Goal: Information Seeking & Learning: Check status

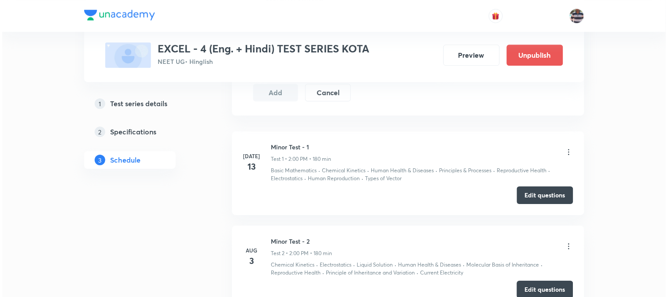
scroll to position [992, 0]
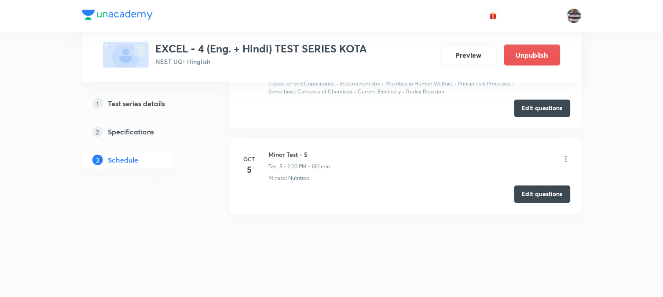
click at [565, 158] on icon at bounding box center [566, 158] width 9 height 9
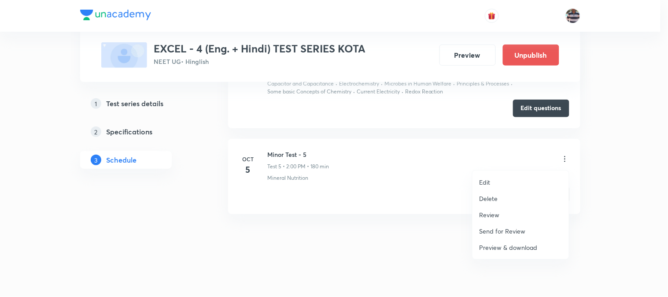
click at [490, 214] on p "Review" at bounding box center [489, 214] width 20 height 9
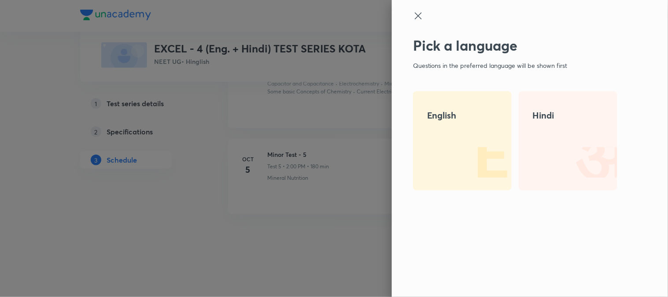
click at [462, 144] on img at bounding box center [483, 162] width 56 height 56
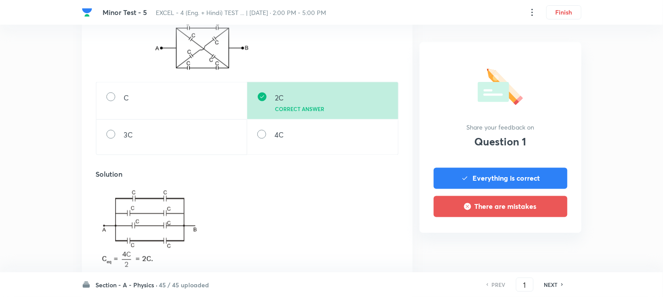
scroll to position [1173, 0]
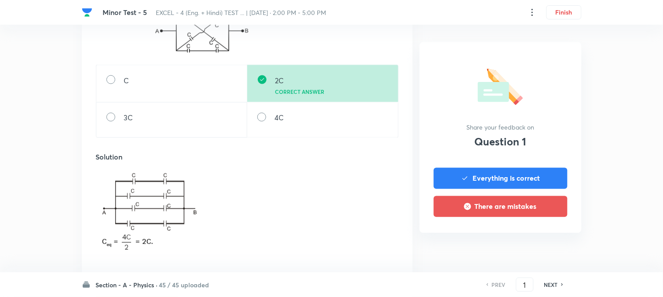
click at [549, 286] on h6 "NEXT" at bounding box center [551, 284] width 14 height 8
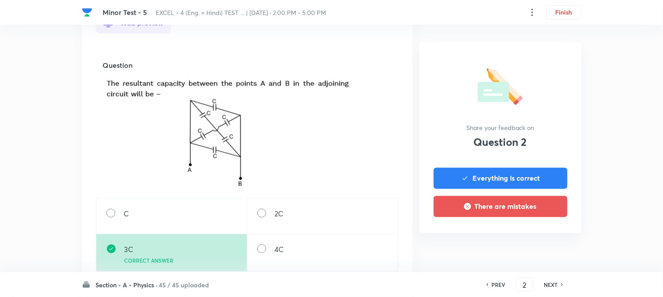
scroll to position [293, 0]
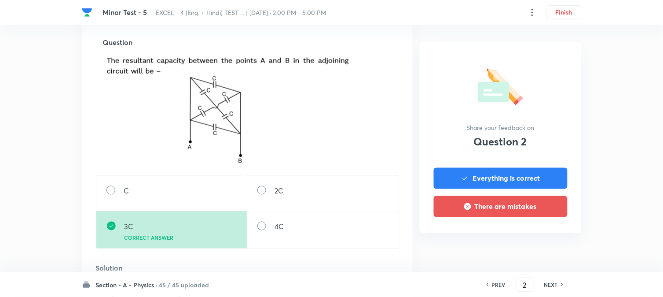
click at [555, 285] on h6 "NEXT" at bounding box center [551, 284] width 14 height 8
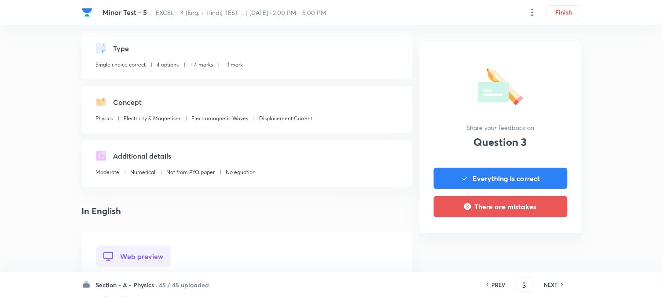
scroll to position [244, 0]
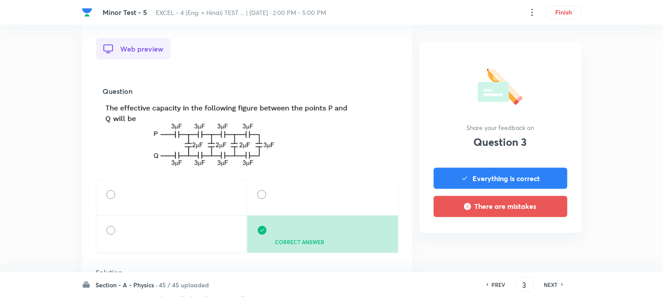
click at [551, 285] on h6 "NEXT" at bounding box center [551, 284] width 14 height 8
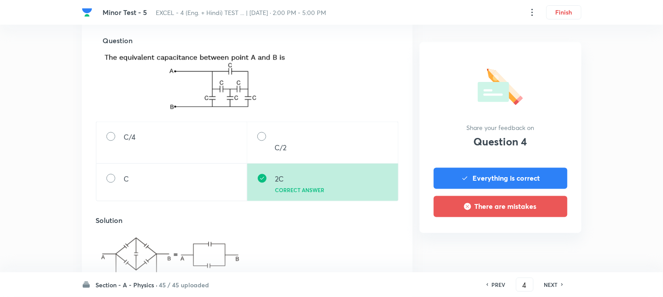
scroll to position [342, 0]
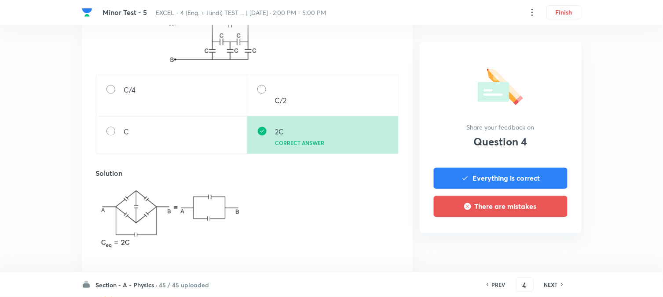
click at [555, 281] on h6 "NEXT" at bounding box center [551, 284] width 14 height 8
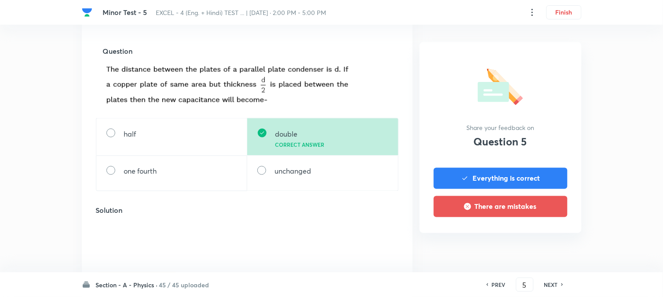
scroll to position [293, 0]
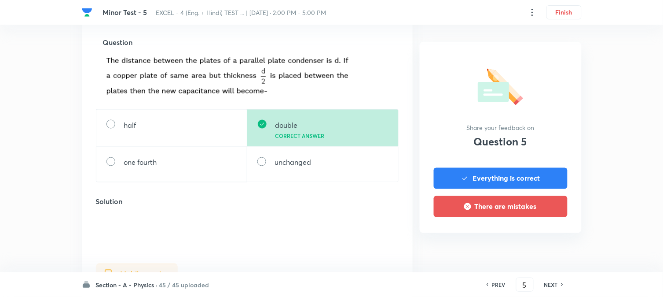
click at [559, 283] on div "NEXT" at bounding box center [552, 284] width 23 height 8
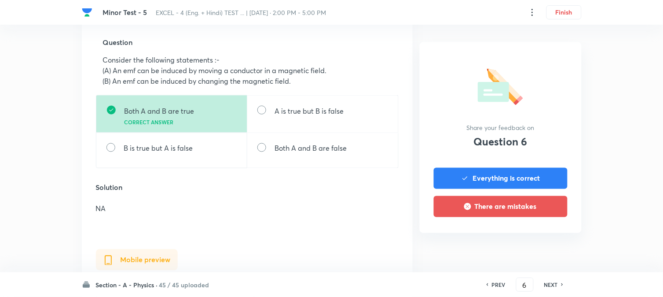
click at [556, 287] on h6 "NEXT" at bounding box center [551, 284] width 14 height 8
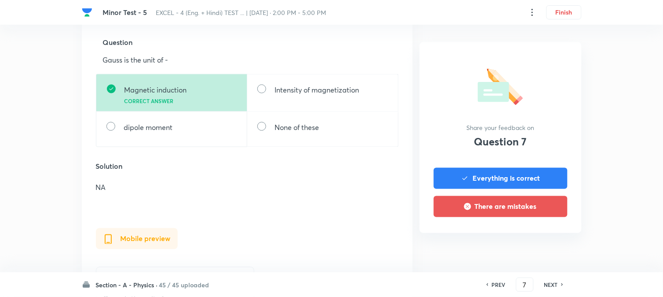
click at [555, 286] on h6 "NEXT" at bounding box center [551, 284] width 14 height 8
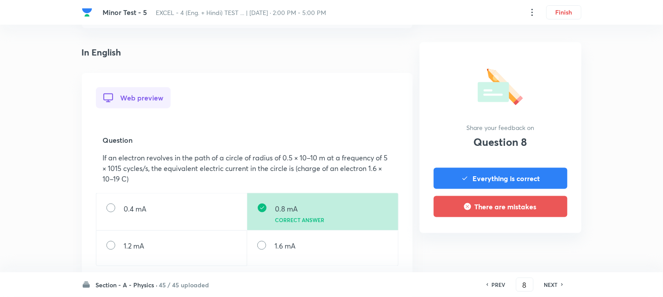
scroll to position [244, 0]
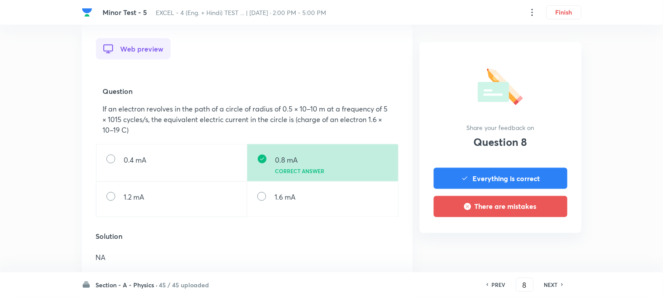
click at [557, 283] on h6 "NEXT" at bounding box center [551, 284] width 14 height 8
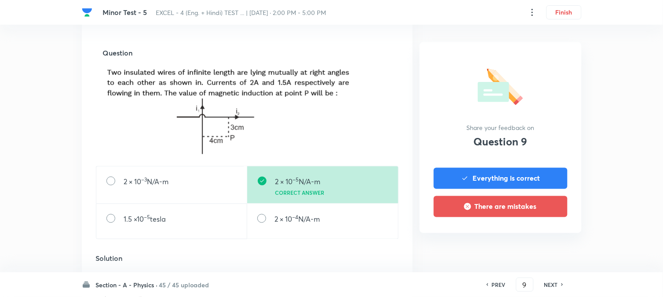
scroll to position [342, 0]
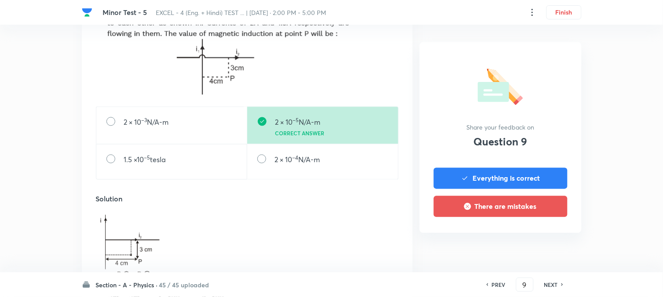
click at [555, 285] on h6 "NEXT" at bounding box center [551, 284] width 14 height 8
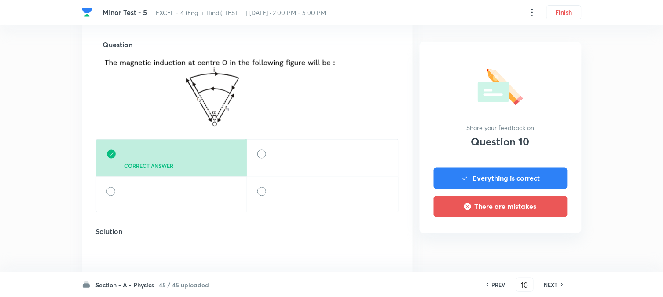
scroll to position [293, 0]
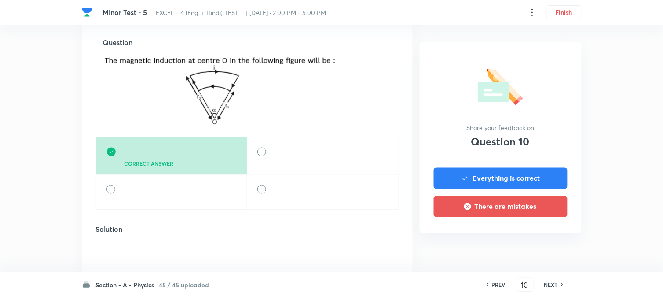
click at [548, 283] on h6 "NEXT" at bounding box center [551, 284] width 14 height 8
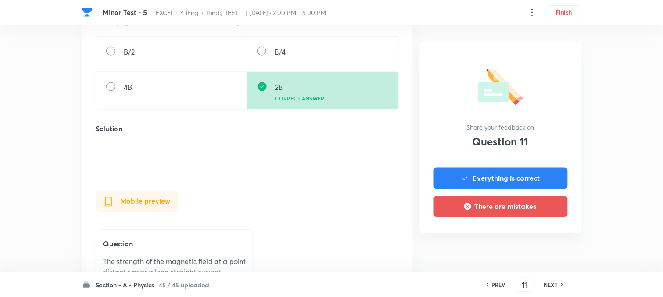
scroll to position [342, 0]
click at [549, 283] on h6 "NEXT" at bounding box center [551, 284] width 14 height 8
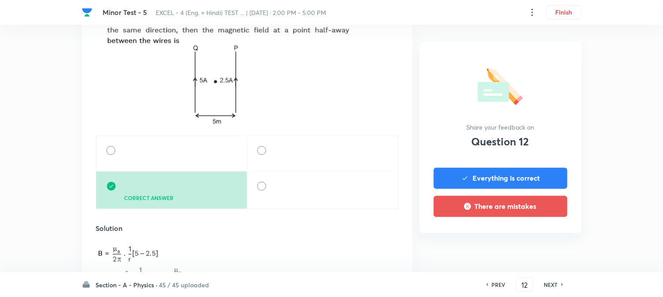
click at [556, 283] on h6 "NEXT" at bounding box center [551, 284] width 14 height 8
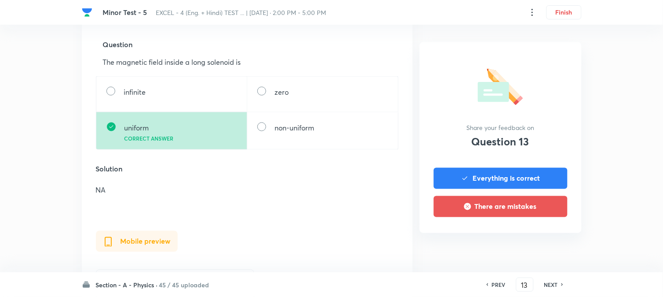
scroll to position [293, 0]
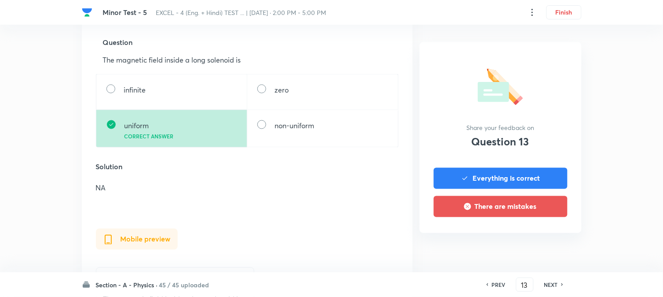
click at [551, 285] on h6 "NEXT" at bounding box center [551, 284] width 14 height 8
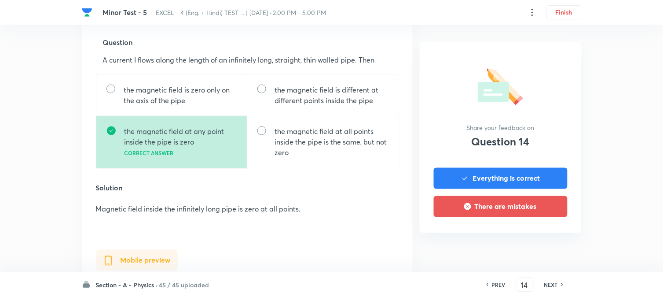
click at [559, 286] on div "NEXT" at bounding box center [552, 284] width 23 height 8
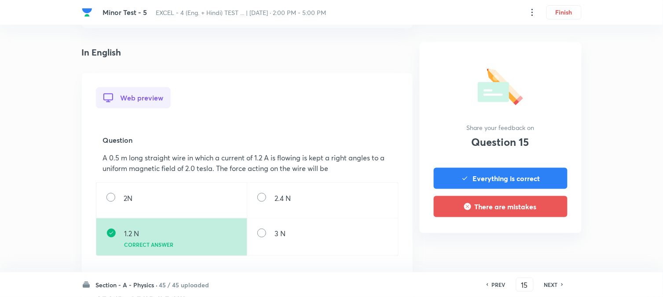
scroll to position [244, 0]
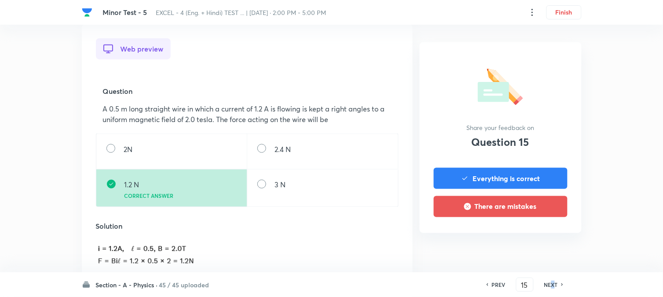
drag, startPoint x: 553, startPoint y: 286, endPoint x: 507, endPoint y: 272, distance: 47.6
click at [553, 286] on h6 "NEXT" at bounding box center [551, 284] width 14 height 8
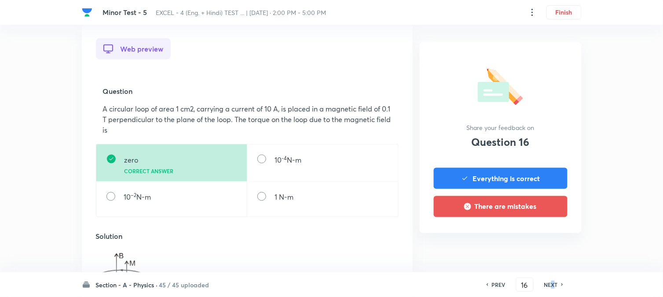
click at [550, 284] on h6 "NEXT" at bounding box center [551, 284] width 14 height 8
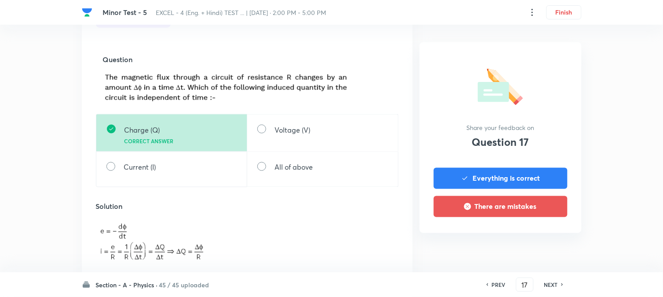
scroll to position [293, 0]
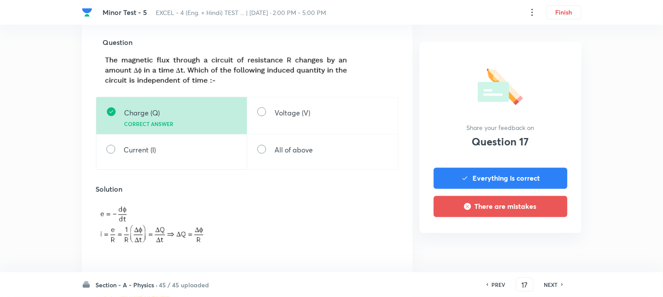
click at [553, 284] on h6 "NEXT" at bounding box center [551, 284] width 14 height 8
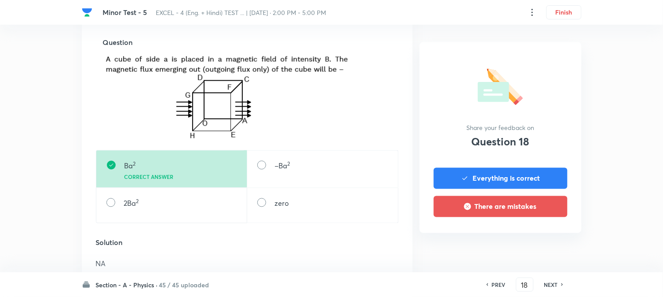
click at [556, 288] on div "PREV 18 ​ NEXT" at bounding box center [525, 284] width 114 height 14
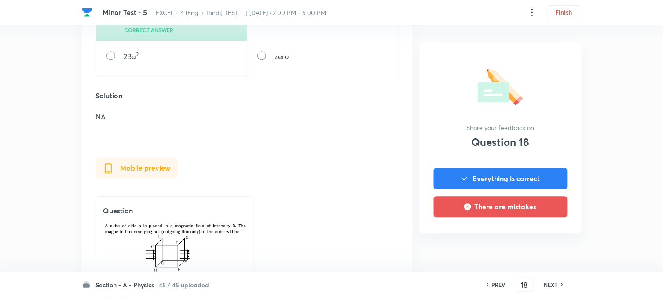
click at [548, 285] on h6 "NEXT" at bounding box center [551, 284] width 14 height 8
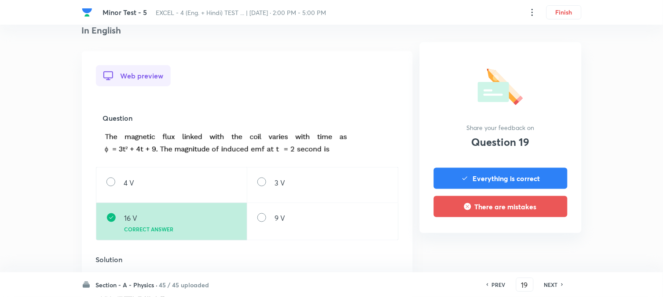
scroll to position [244, 0]
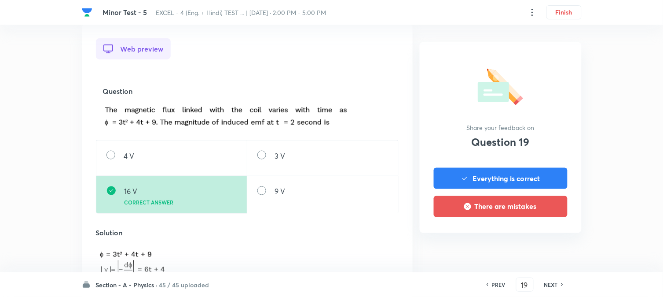
click at [549, 289] on div "PREV 19 ​ NEXT" at bounding box center [525, 284] width 114 height 14
click at [551, 287] on h6 "NEXT" at bounding box center [551, 284] width 14 height 8
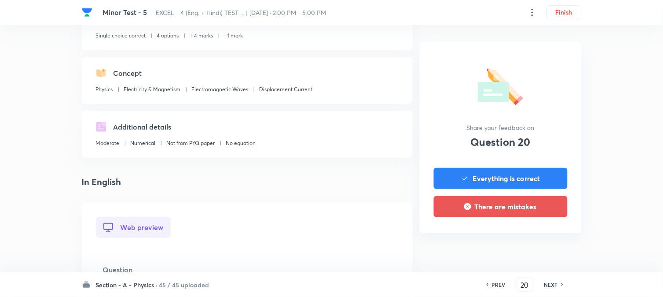
scroll to position [293, 0]
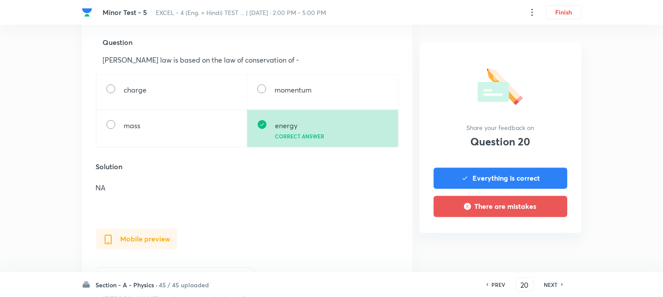
click at [555, 284] on h6 "NEXT" at bounding box center [551, 284] width 14 height 8
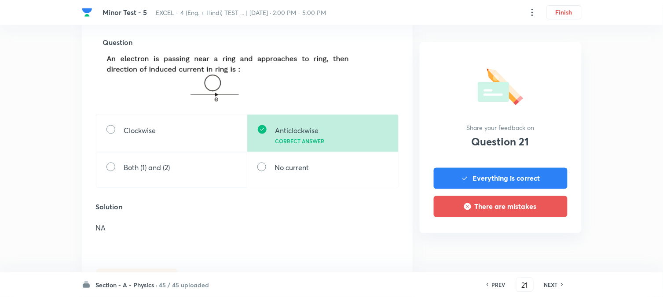
drag, startPoint x: 551, startPoint y: 285, endPoint x: 544, endPoint y: 285, distance: 6.6
click at [550, 285] on h6 "NEXT" at bounding box center [551, 284] width 14 height 8
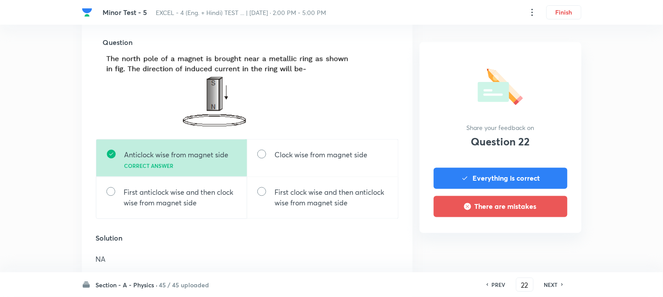
click at [546, 284] on h6 "NEXT" at bounding box center [551, 284] width 14 height 8
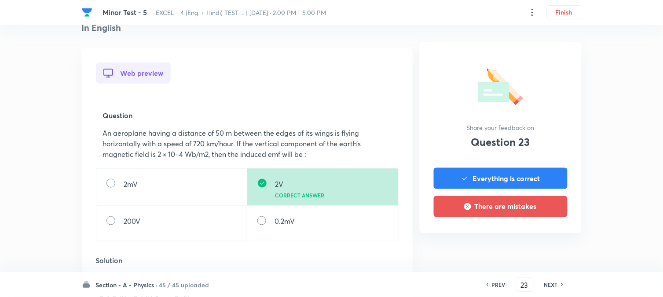
scroll to position [244, 0]
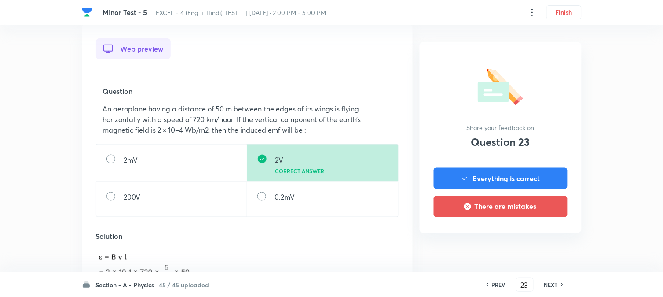
click at [549, 283] on h6 "NEXT" at bounding box center [551, 284] width 14 height 8
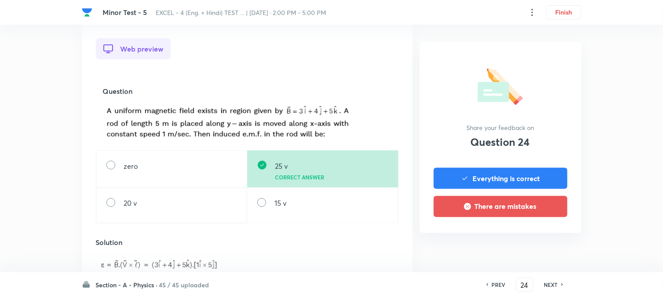
click at [558, 285] on h6 "NEXT" at bounding box center [551, 284] width 14 height 8
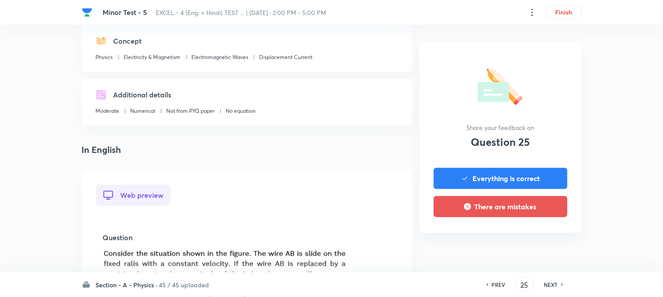
scroll to position [293, 0]
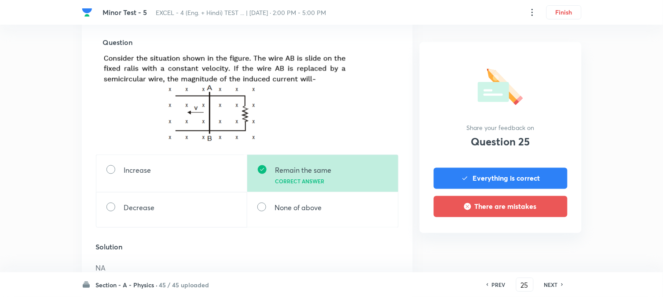
click at [551, 283] on h6 "NEXT" at bounding box center [551, 284] width 14 height 8
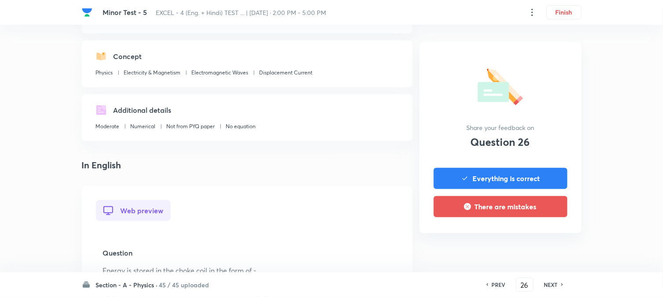
scroll to position [244, 0]
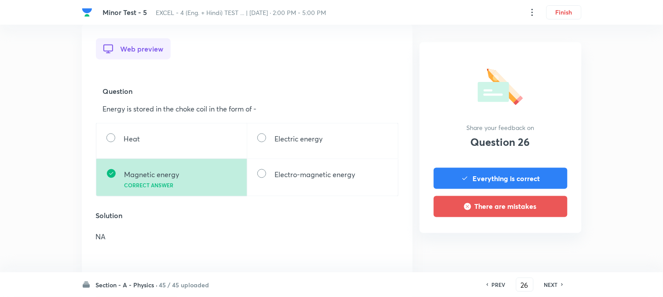
click at [557, 284] on h6 "NEXT" at bounding box center [551, 284] width 14 height 8
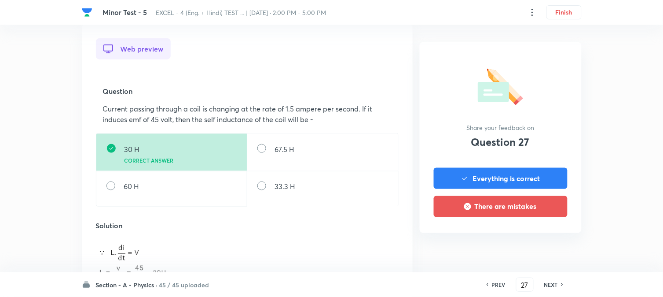
click at [553, 287] on h6 "NEXT" at bounding box center [551, 284] width 14 height 8
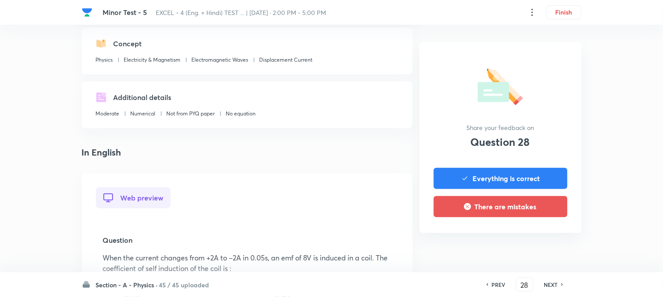
scroll to position [293, 0]
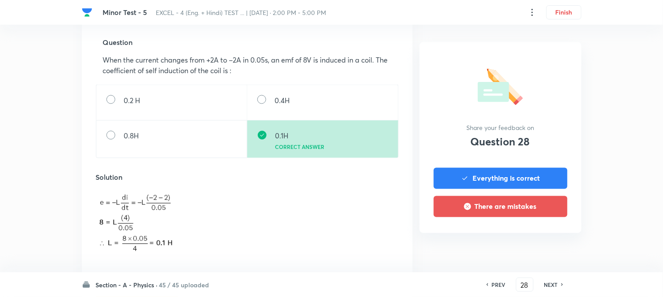
click at [555, 286] on h6 "NEXT" at bounding box center [551, 284] width 14 height 8
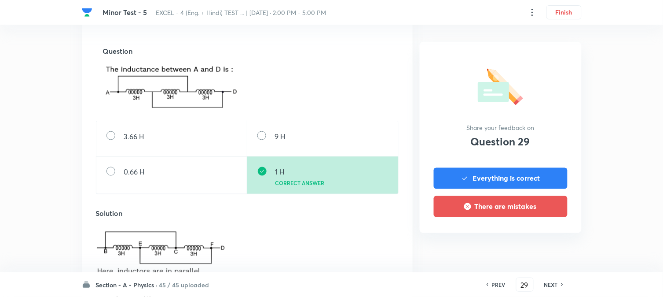
scroll to position [342, 0]
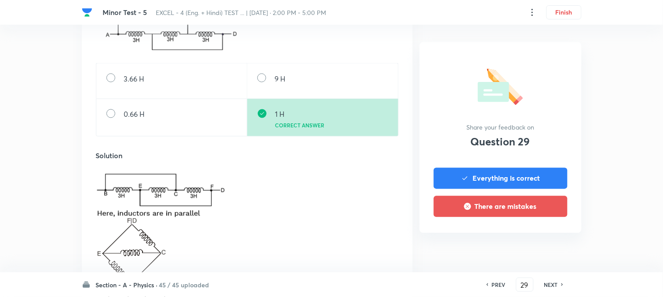
click at [549, 283] on h6 "NEXT" at bounding box center [551, 284] width 14 height 8
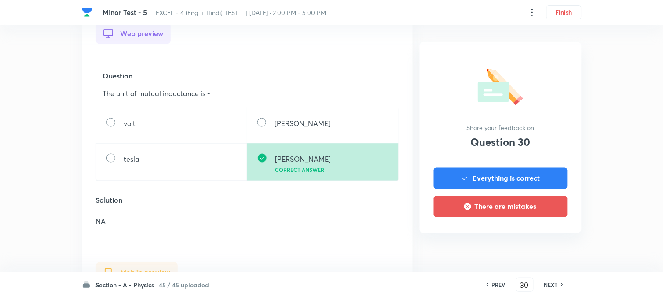
scroll to position [244, 0]
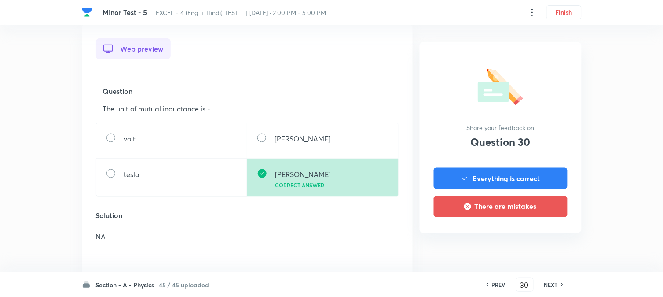
click at [552, 284] on h6 "NEXT" at bounding box center [551, 284] width 14 height 8
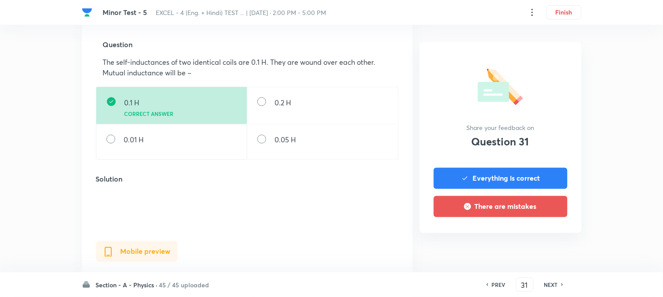
scroll to position [293, 0]
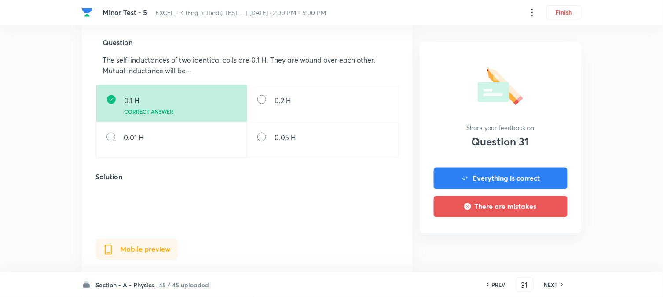
click at [547, 286] on h6 "NEXT" at bounding box center [551, 284] width 14 height 8
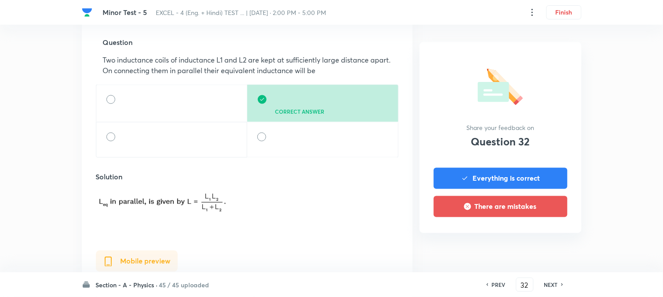
click at [558, 285] on div "NEXT" at bounding box center [552, 284] width 23 height 8
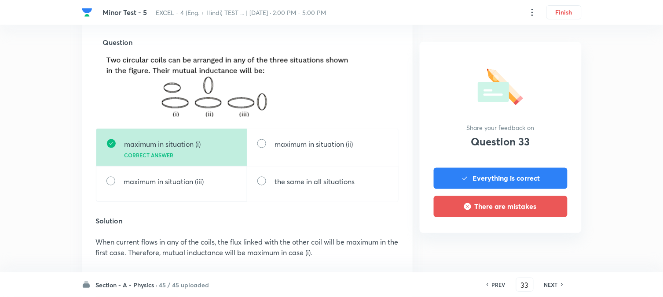
click at [552, 286] on h6 "NEXT" at bounding box center [551, 284] width 14 height 8
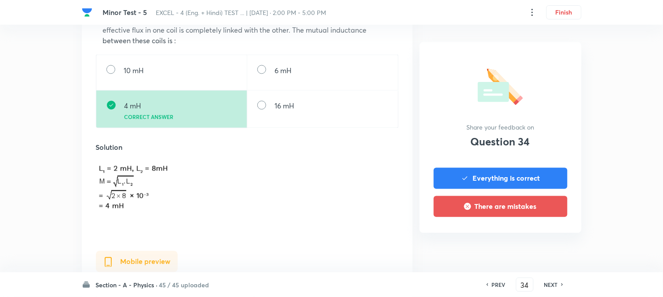
scroll to position [342, 0]
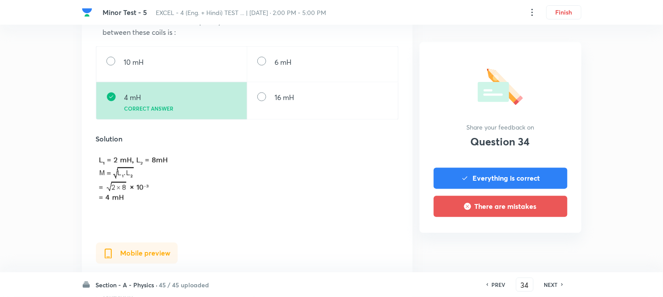
click at [550, 280] on h6 "NEXT" at bounding box center [551, 284] width 14 height 8
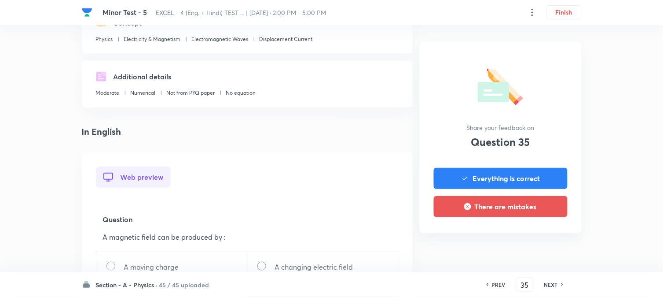
scroll to position [244, 0]
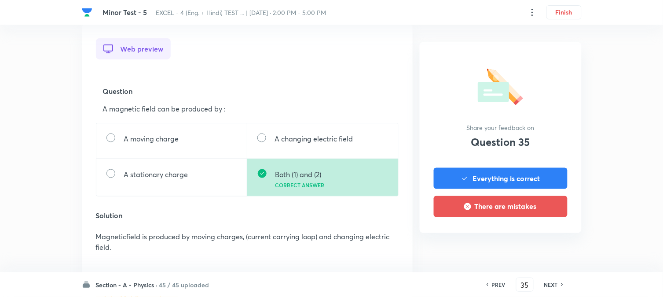
click at [553, 286] on h6 "NEXT" at bounding box center [551, 284] width 14 height 8
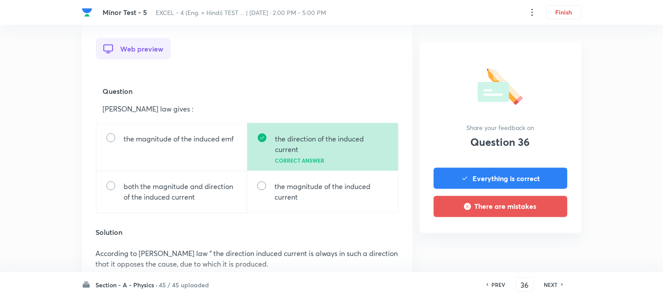
click at [557, 285] on h6 "NEXT" at bounding box center [551, 284] width 14 height 8
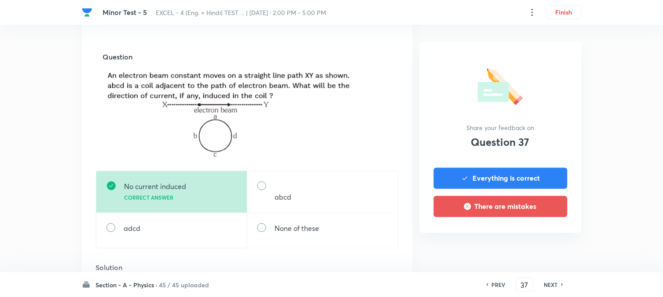
scroll to position [293, 0]
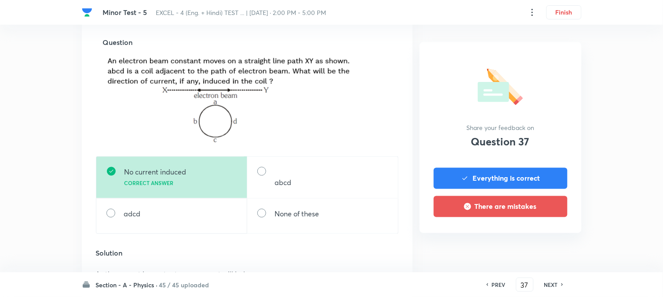
click at [550, 282] on h6 "NEXT" at bounding box center [551, 284] width 14 height 8
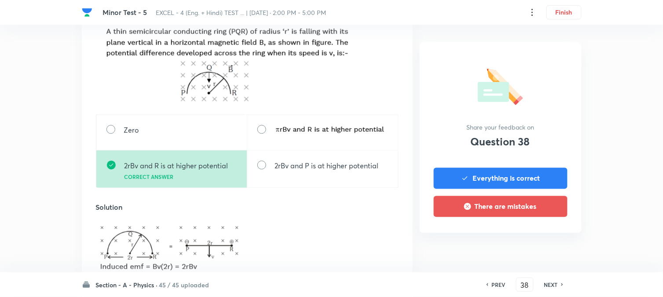
scroll to position [342, 0]
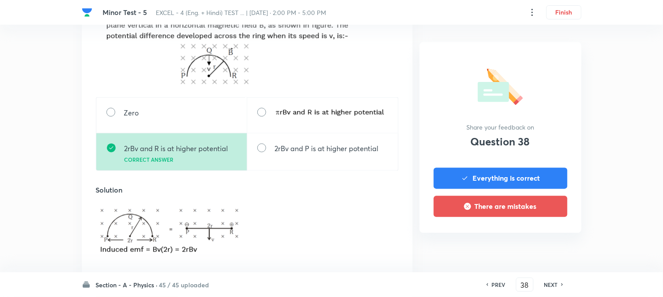
click at [548, 285] on h6 "NEXT" at bounding box center [551, 284] width 14 height 8
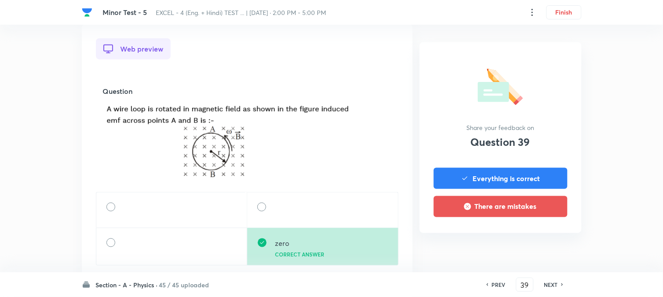
scroll to position [293, 0]
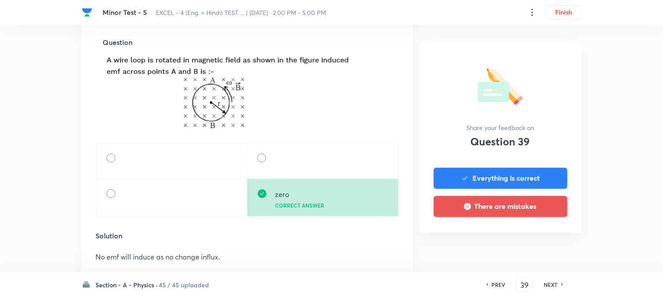
click at [548, 283] on h6 "NEXT" at bounding box center [551, 284] width 14 height 8
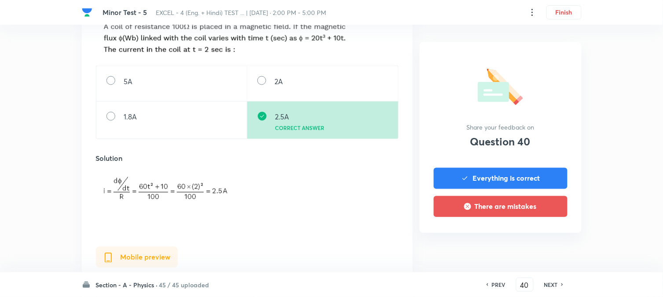
scroll to position [342, 0]
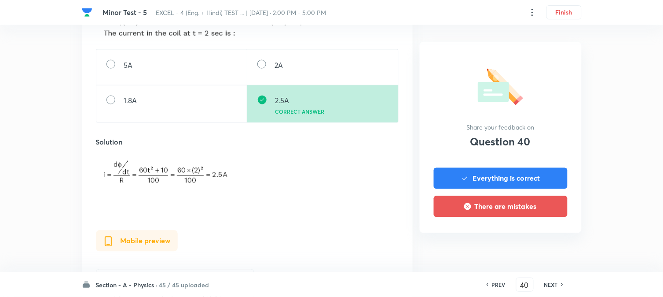
click at [551, 281] on h6 "NEXT" at bounding box center [551, 284] width 14 height 8
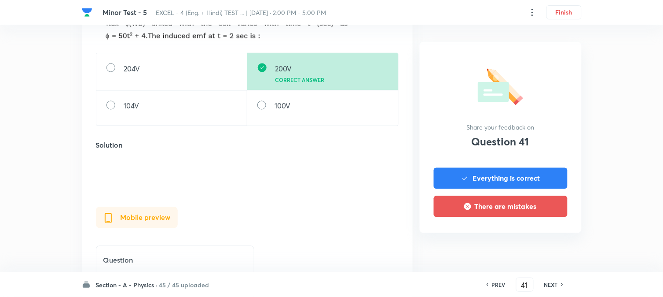
scroll to position [293, 0]
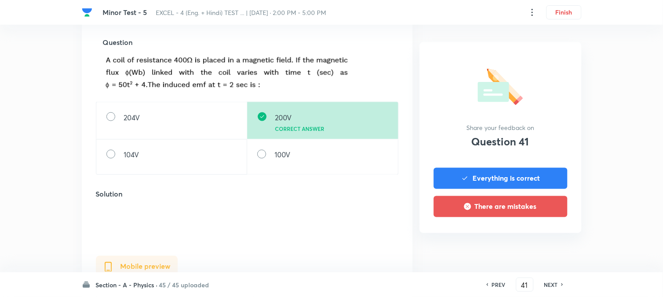
click at [551, 287] on h6 "NEXT" at bounding box center [551, 284] width 14 height 8
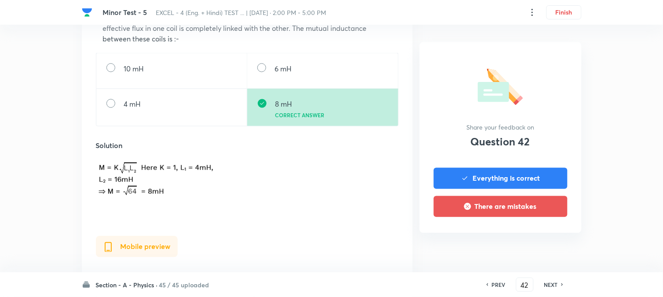
scroll to position [342, 0]
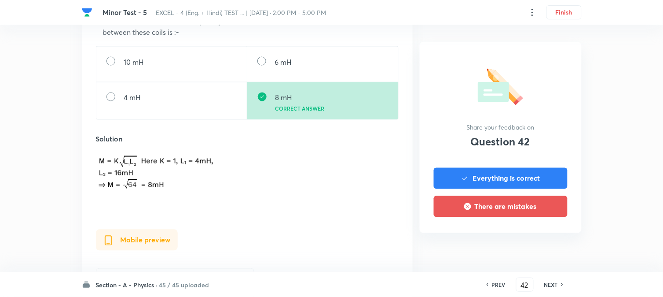
click at [546, 283] on h6 "NEXT" at bounding box center [551, 284] width 14 height 8
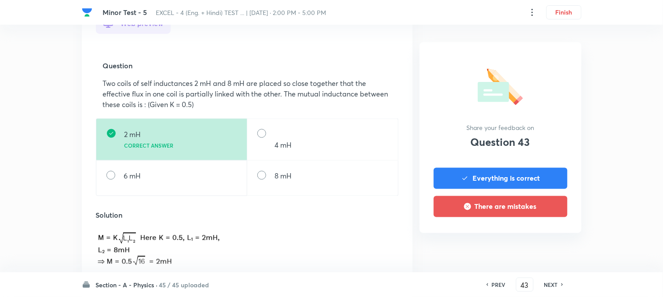
scroll to position [293, 0]
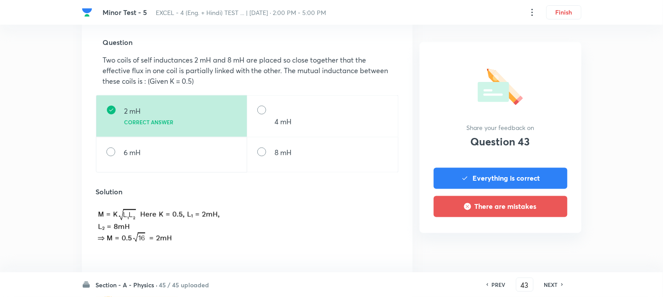
click at [551, 283] on h6 "NEXT" at bounding box center [551, 284] width 14 height 8
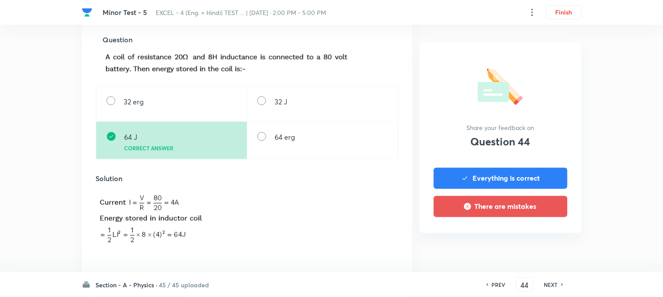
scroll to position [391, 0]
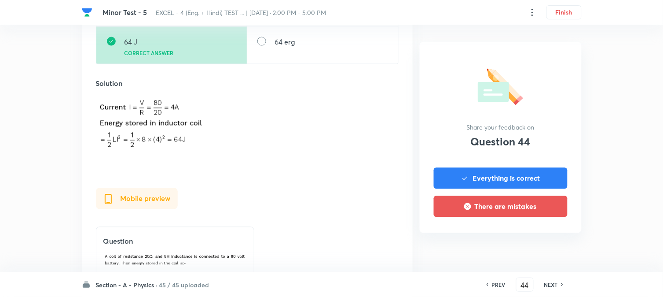
click at [548, 284] on h6 "NEXT" at bounding box center [551, 284] width 14 height 8
type input "45"
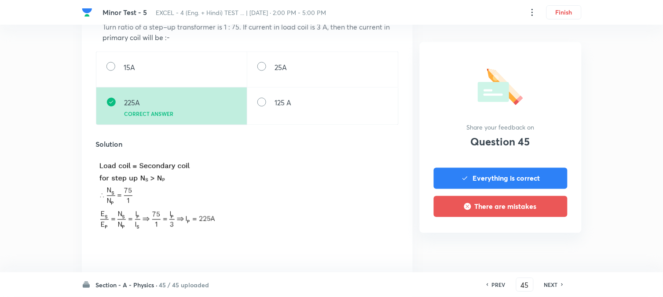
scroll to position [342, 0]
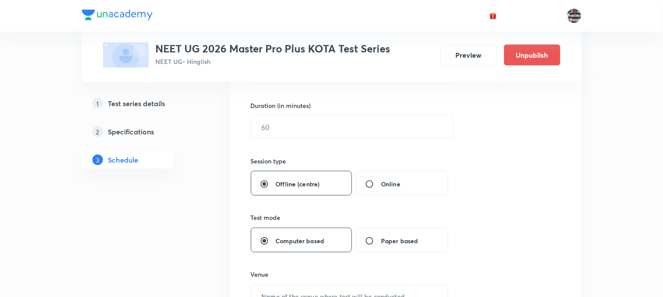
scroll to position [787, 0]
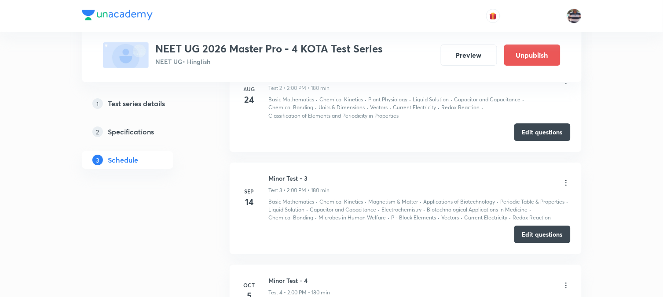
scroll to position [905, 0]
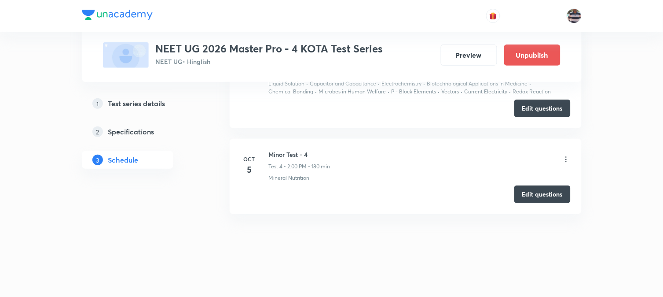
click at [542, 158] on icon at bounding box center [566, 159] width 9 height 9
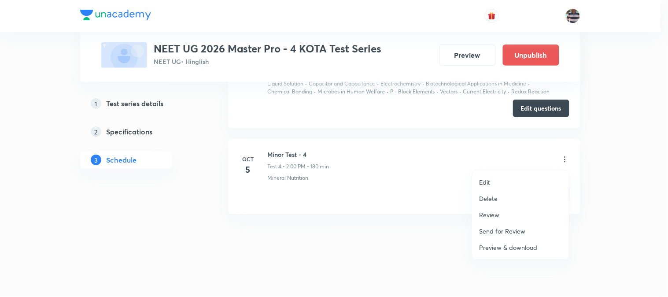
click at [491, 213] on p "Review" at bounding box center [489, 214] width 20 height 9
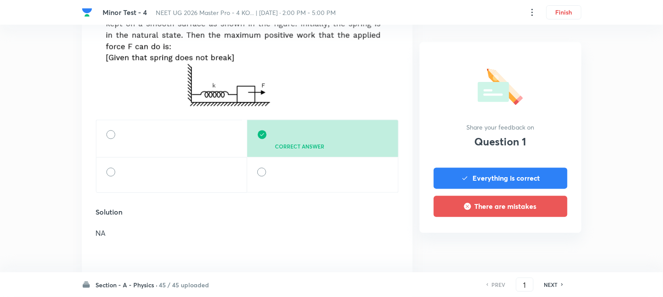
scroll to position [342, 0]
click at [542, 242] on h6 "NEXT" at bounding box center [551, 284] width 14 height 8
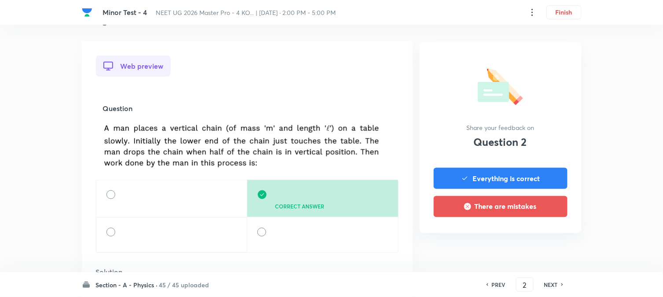
scroll to position [244, 0]
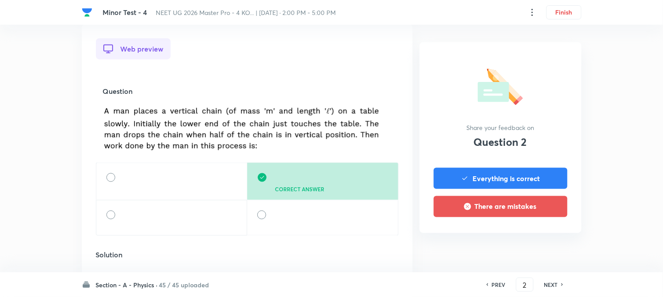
click at [542, 242] on h6 "NEXT" at bounding box center [551, 284] width 14 height 8
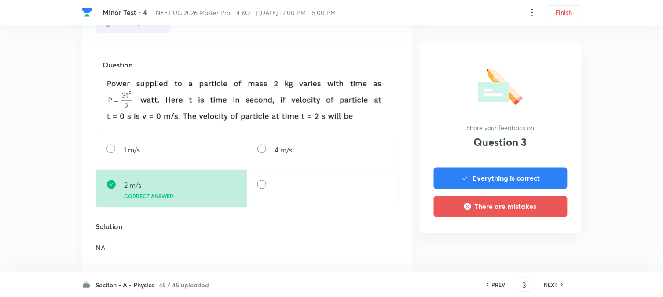
scroll to position [293, 0]
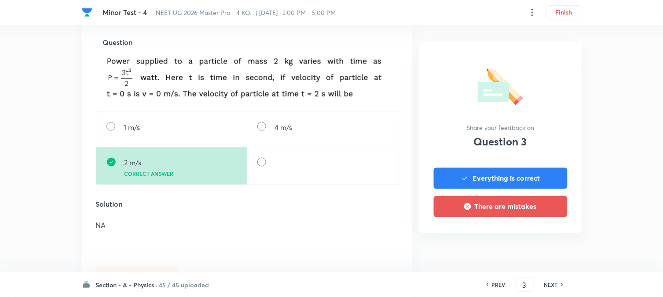
click at [542, 242] on h6 "NEXT" at bounding box center [551, 284] width 14 height 8
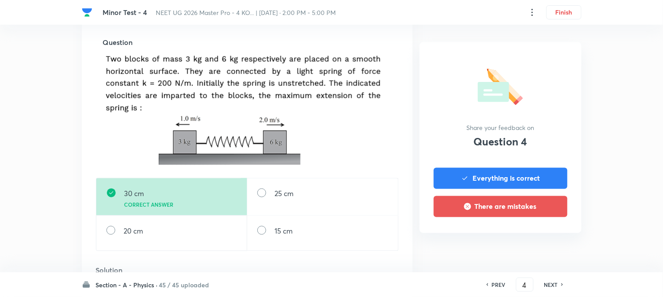
click at [542, 242] on h6 "NEXT" at bounding box center [551, 284] width 14 height 8
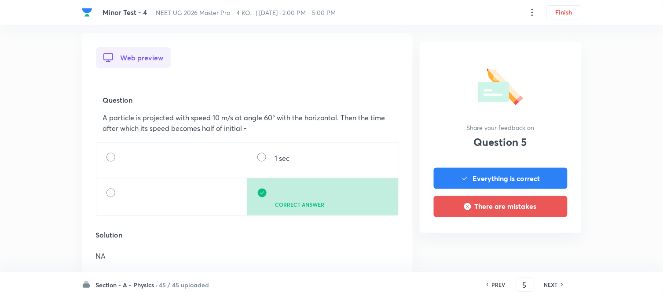
scroll to position [244, 0]
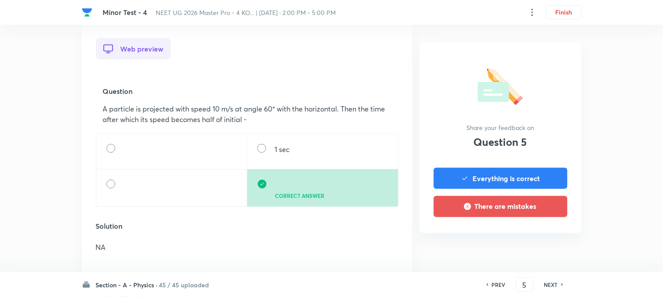
click at [542, 242] on h6 "NEXT" at bounding box center [551, 284] width 14 height 8
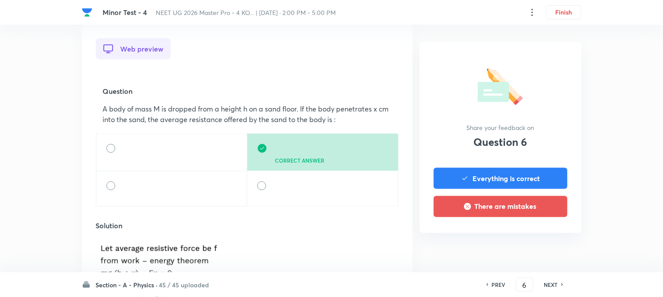
click at [542, 242] on h6 "NEXT" at bounding box center [551, 284] width 14 height 8
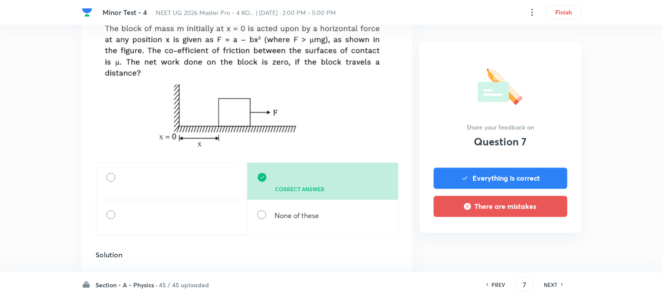
scroll to position [342, 0]
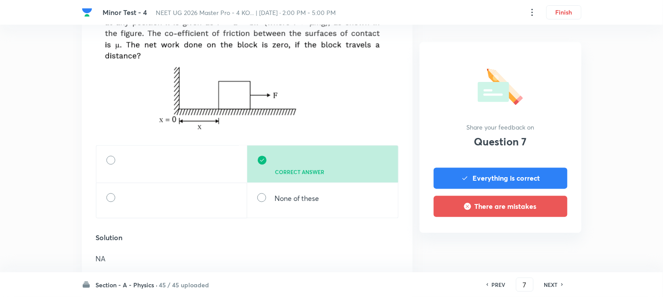
click at [542, 242] on h6 "NEXT" at bounding box center [551, 284] width 14 height 8
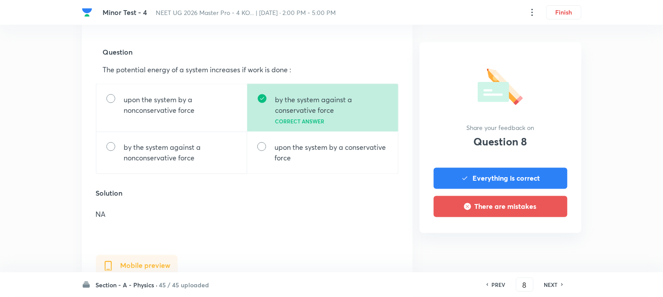
scroll to position [293, 0]
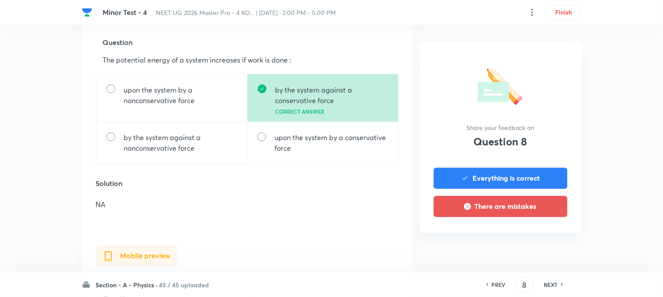
click at [542, 242] on h6 "NEXT" at bounding box center [551, 284] width 14 height 8
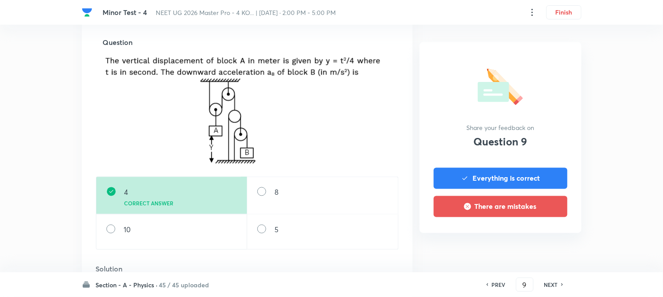
scroll to position [342, 0]
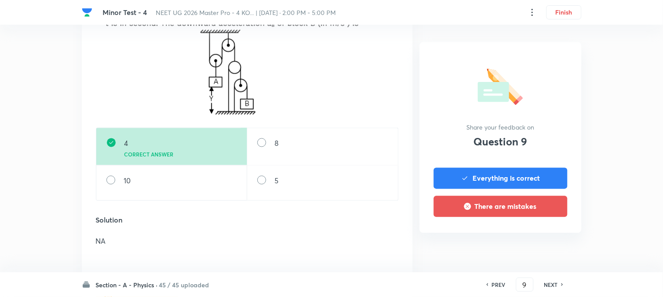
click at [542, 242] on h6 "NEXT" at bounding box center [551, 284] width 14 height 8
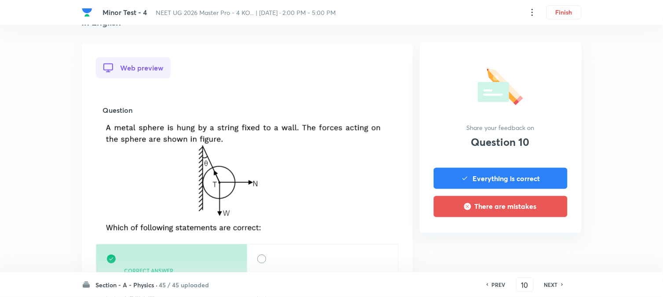
scroll to position [293, 0]
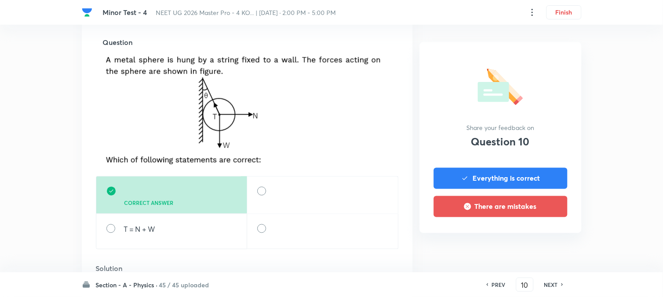
click at [542, 242] on h6 "NEXT" at bounding box center [551, 284] width 14 height 8
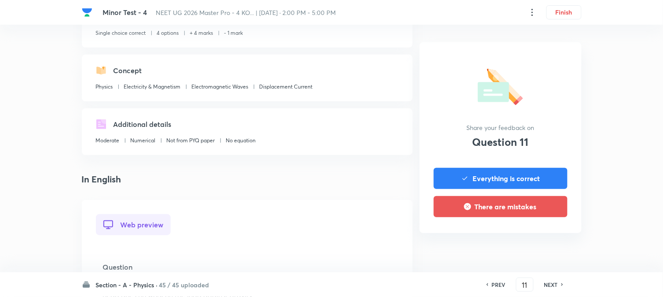
scroll to position [244, 0]
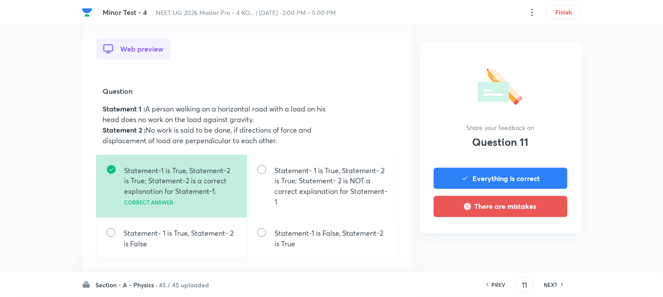
click at [542, 242] on h6 "NEXT" at bounding box center [551, 284] width 14 height 8
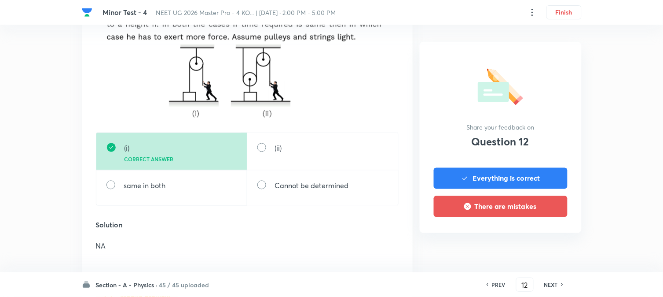
scroll to position [293, 0]
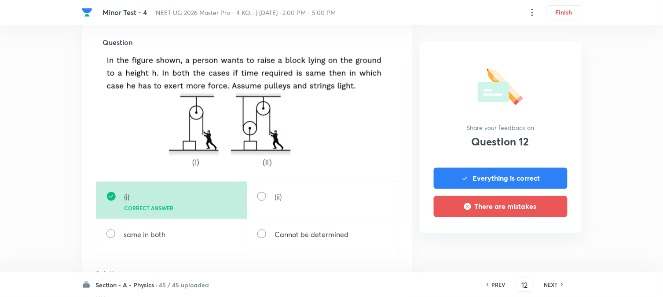
click at [542, 242] on h6 "NEXT" at bounding box center [551, 284] width 14 height 8
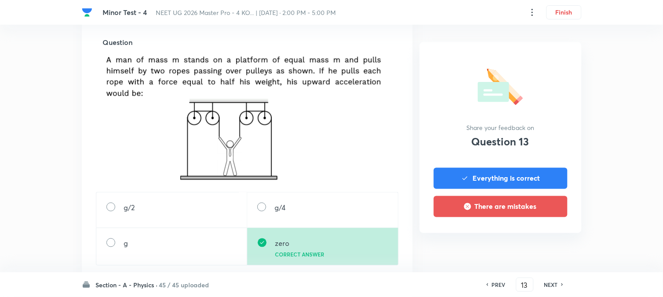
click at [542, 242] on h6 "NEXT" at bounding box center [551, 284] width 14 height 8
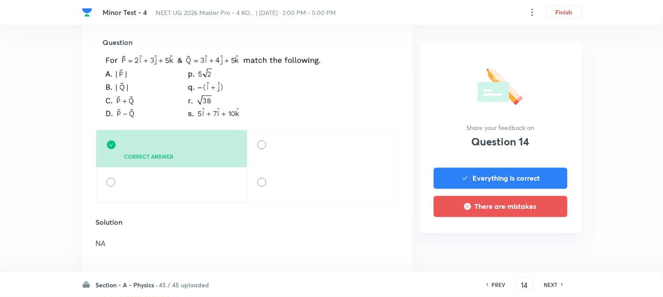
click at [542, 242] on h6 "NEXT" at bounding box center [551, 284] width 14 height 8
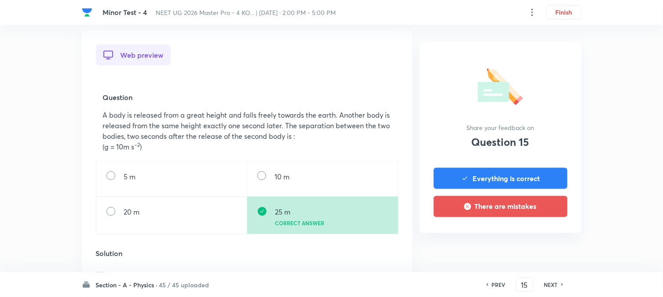
scroll to position [244, 0]
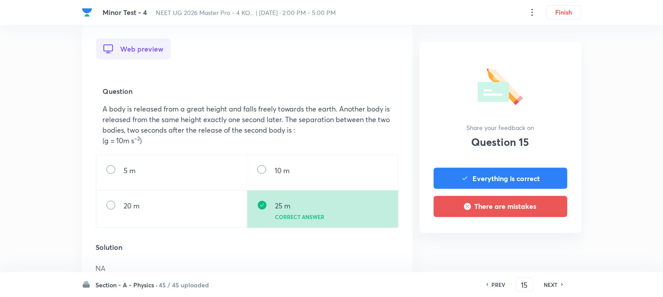
click at [542, 242] on h6 "NEXT" at bounding box center [551, 284] width 14 height 8
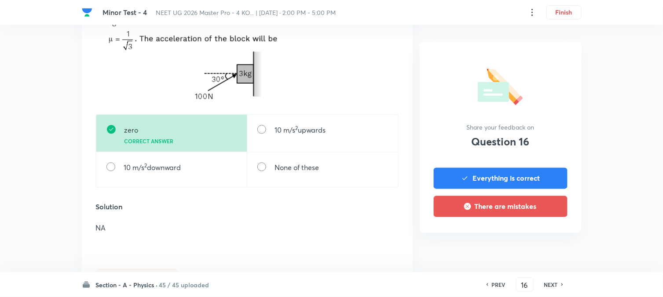
click at [542, 242] on h6 "NEXT" at bounding box center [551, 284] width 14 height 8
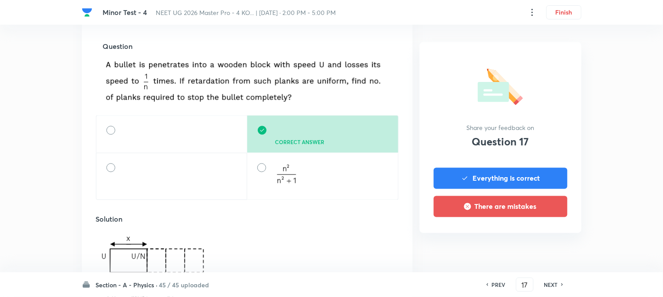
scroll to position [293, 0]
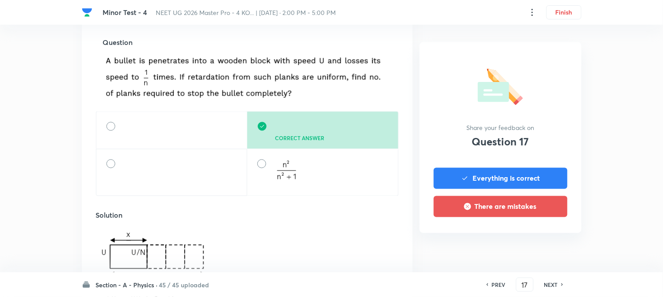
click at [542, 242] on h6 "NEXT" at bounding box center [551, 284] width 14 height 8
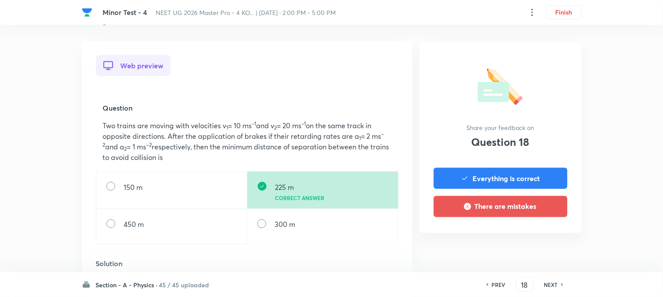
scroll to position [244, 0]
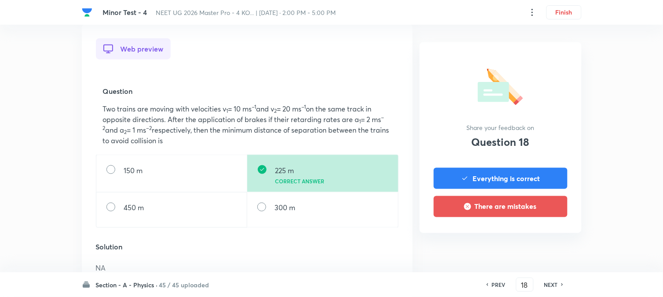
click at [542, 242] on h6 "NEXT" at bounding box center [551, 284] width 14 height 8
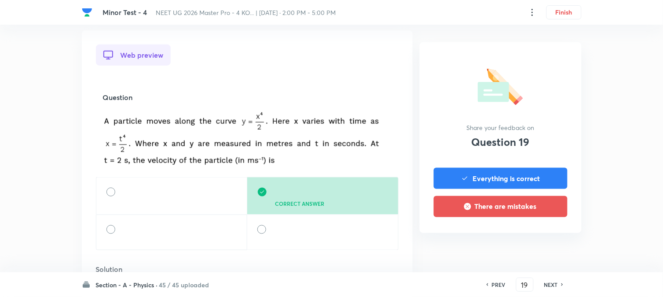
scroll to position [293, 0]
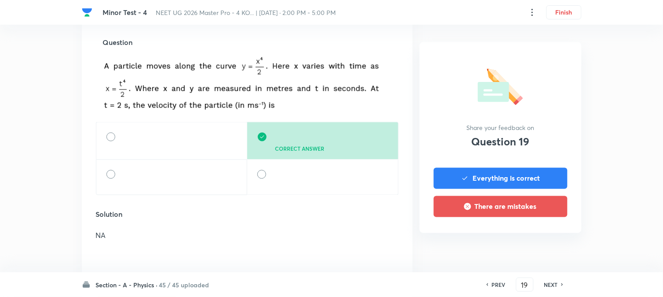
click at [542, 242] on h6 "NEXT" at bounding box center [551, 284] width 14 height 8
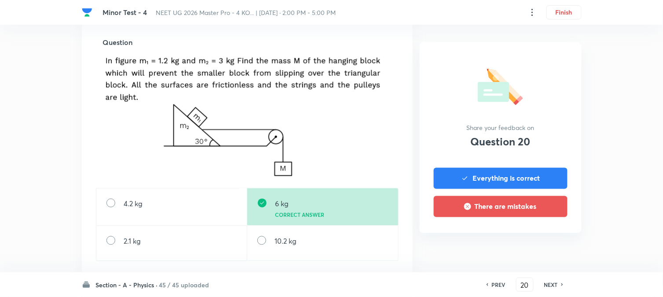
click at [542, 242] on h6 "NEXT" at bounding box center [551, 284] width 14 height 8
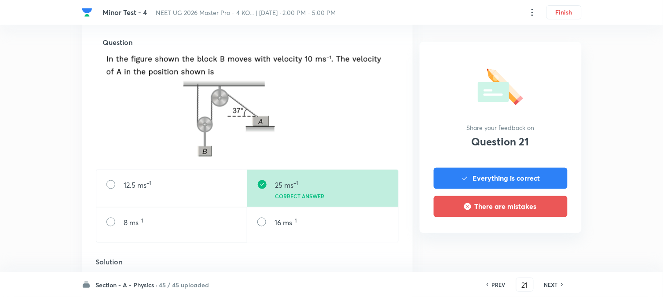
click at [542, 242] on h6 "NEXT" at bounding box center [551, 284] width 14 height 8
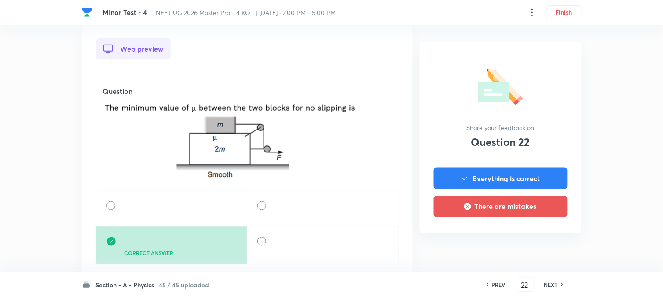
click at [542, 242] on h6 "NEXT" at bounding box center [551, 284] width 14 height 8
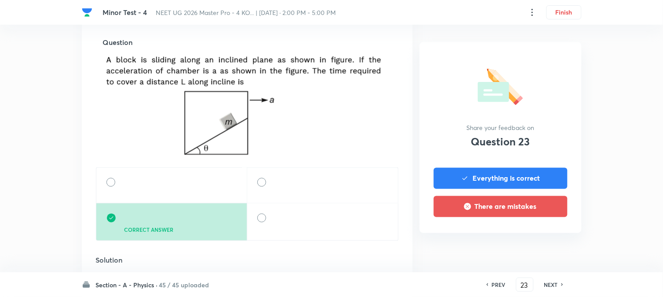
click at [542, 242] on h6 "NEXT" at bounding box center [551, 284] width 14 height 8
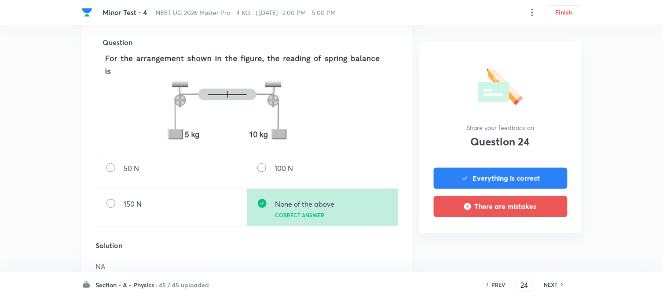
click at [542, 242] on h6 "NEXT" at bounding box center [551, 284] width 14 height 8
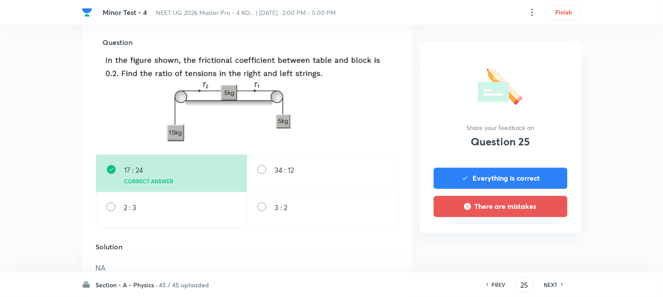
click at [542, 242] on h6 "NEXT" at bounding box center [551, 284] width 14 height 8
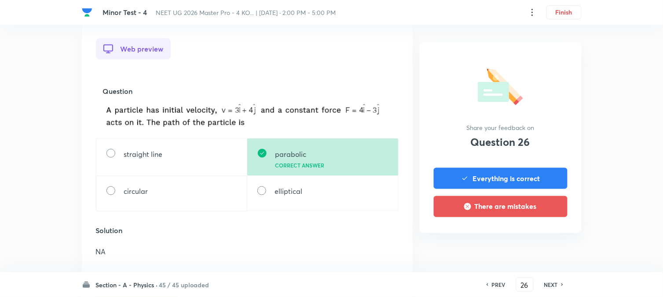
click at [542, 242] on h6 "NEXT" at bounding box center [551, 284] width 14 height 8
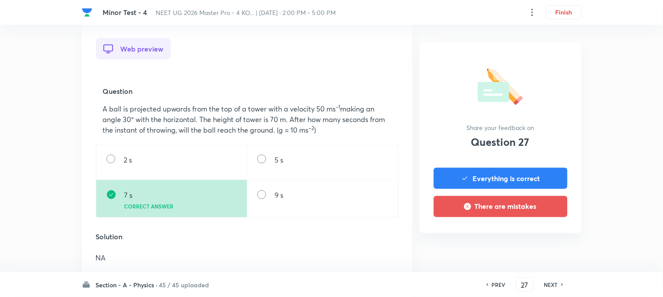
scroll to position [0, 0]
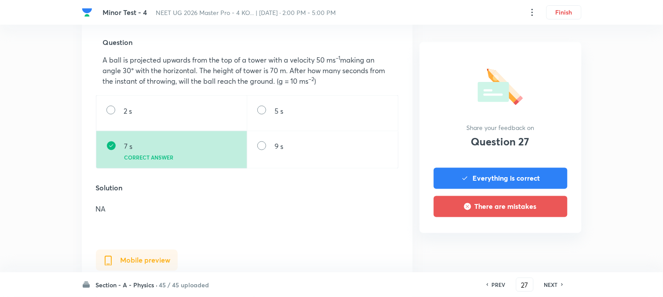
click at [542, 242] on h6 "NEXT" at bounding box center [551, 284] width 14 height 8
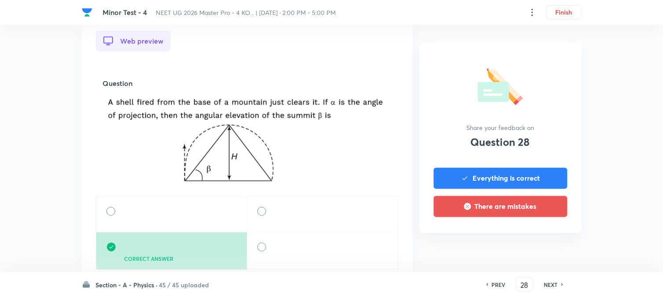
scroll to position [293, 0]
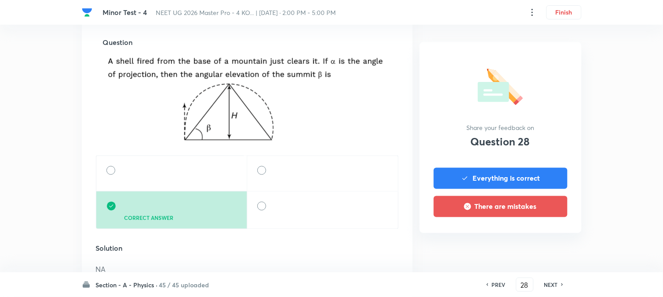
click at [542, 242] on h6 "NEXT" at bounding box center [551, 284] width 14 height 8
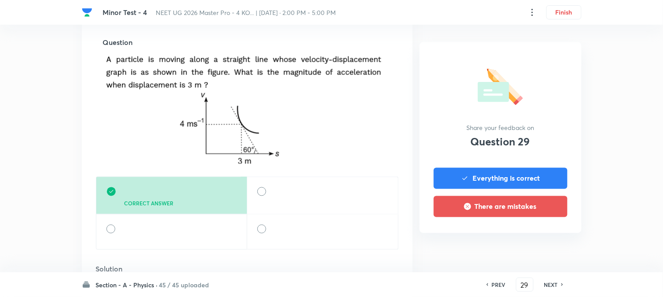
click at [542, 242] on h6 "NEXT" at bounding box center [551, 284] width 14 height 8
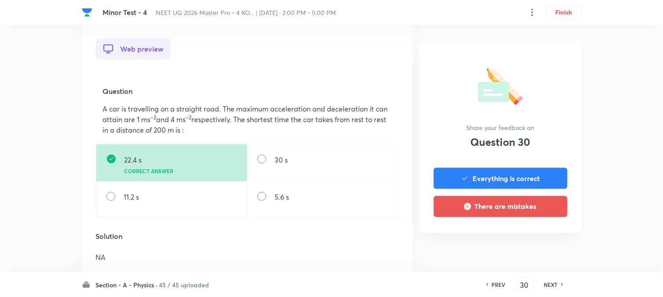
click at [542, 242] on h6 "NEXT" at bounding box center [551, 284] width 14 height 8
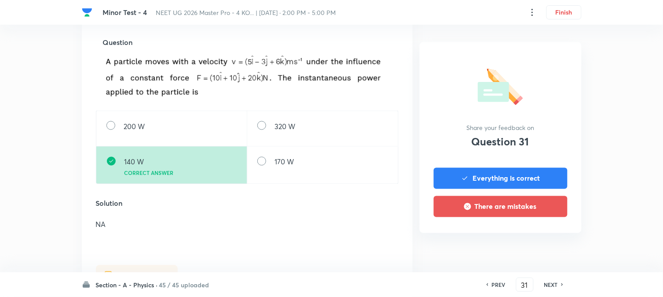
click at [542, 242] on div "NEXT" at bounding box center [552, 284] width 23 height 8
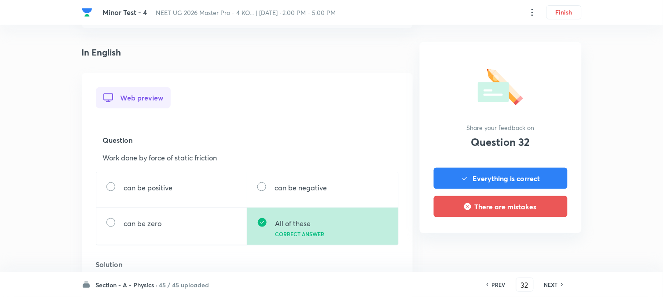
click at [542, 242] on div "NEXT" at bounding box center [552, 284] width 23 height 8
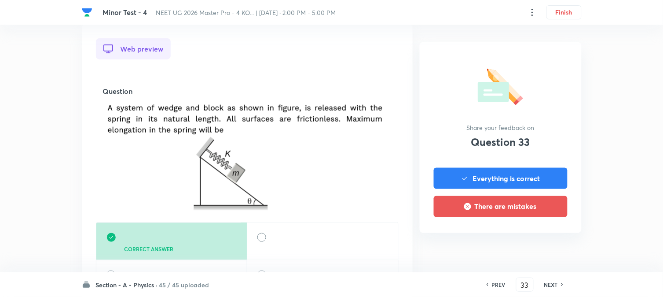
click at [542, 242] on div "NEXT" at bounding box center [552, 284] width 23 height 8
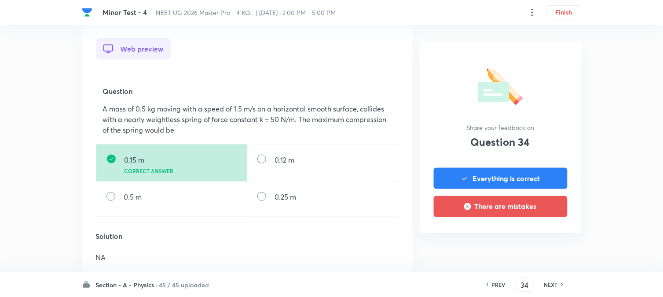
click at [542, 242] on div "NEXT" at bounding box center [552, 284] width 23 height 8
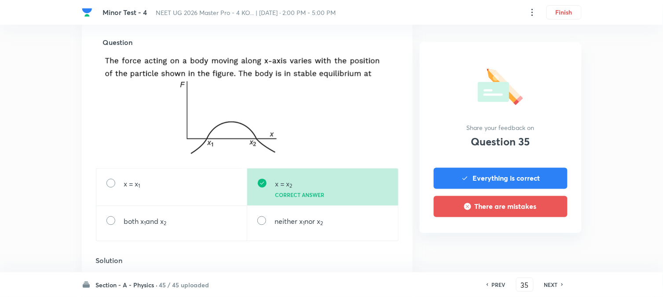
click at [542, 242] on div "NEXT" at bounding box center [552, 284] width 23 height 8
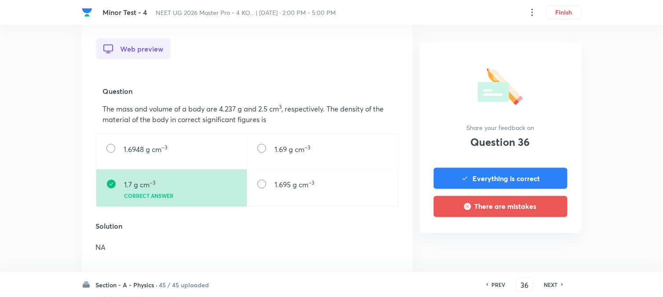
click at [542, 242] on div "NEXT" at bounding box center [552, 284] width 23 height 8
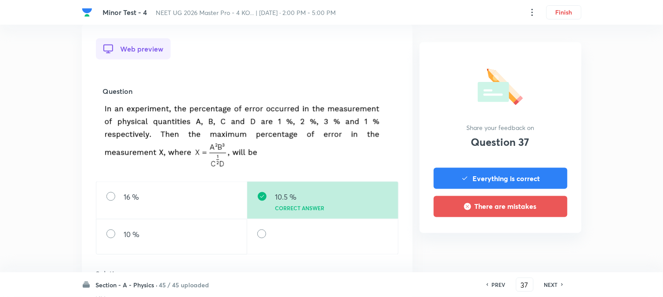
click at [542, 242] on div "NEXT" at bounding box center [552, 284] width 23 height 8
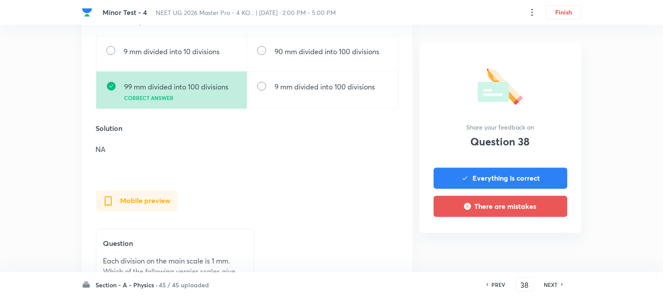
click at [542, 242] on div "NEXT" at bounding box center [552, 284] width 23 height 8
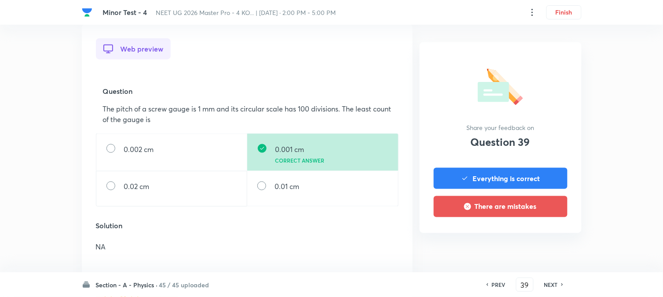
click at [542, 242] on div "NEXT" at bounding box center [552, 284] width 23 height 8
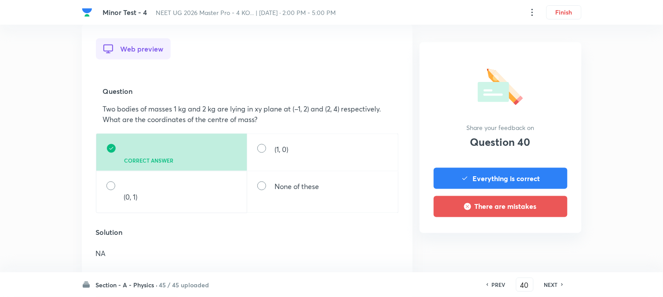
click at [542, 242] on div "NEXT" at bounding box center [552, 284] width 23 height 8
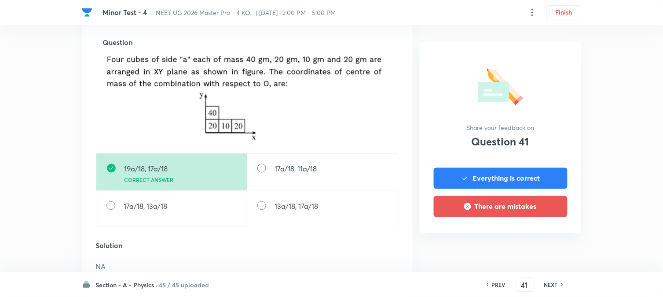
click at [542, 242] on div "NEXT" at bounding box center [552, 284] width 23 height 8
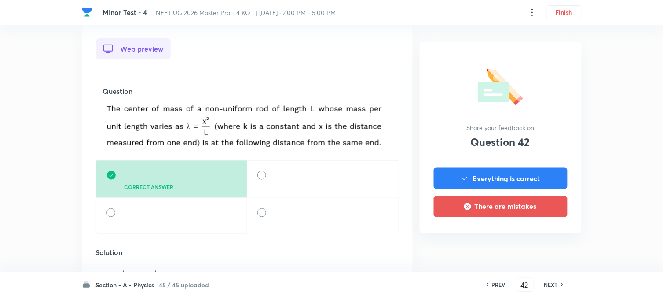
click at [542, 242] on div "NEXT" at bounding box center [552, 284] width 23 height 8
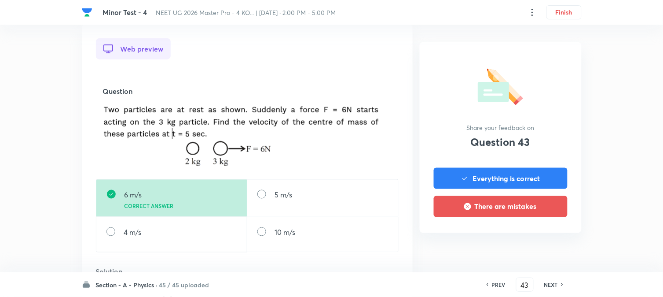
click at [542, 242] on div "NEXT" at bounding box center [552, 284] width 23 height 8
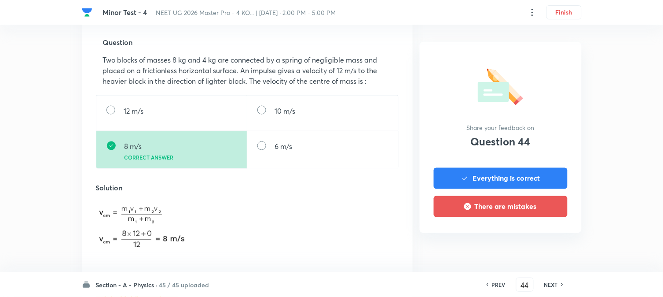
click at [542, 242] on div "NEXT" at bounding box center [552, 284] width 23 height 8
type input "45"
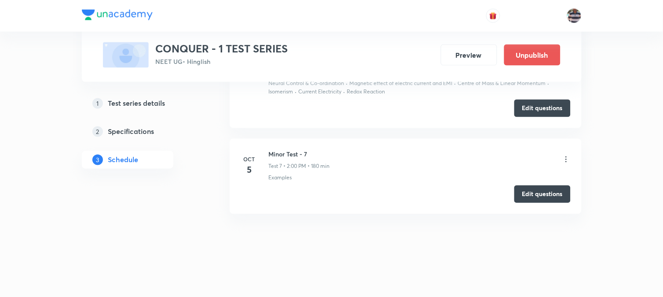
scroll to position [1212, 0]
click at [545, 194] on button "Edit questions" at bounding box center [542, 193] width 56 height 18
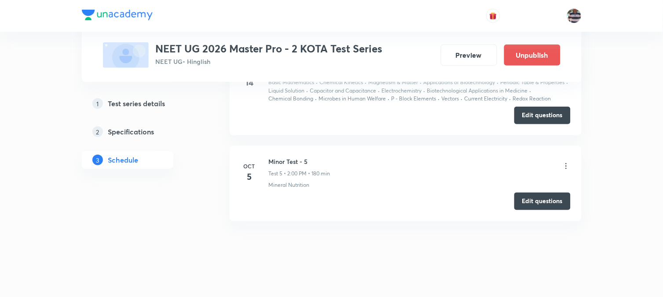
scroll to position [999, 0]
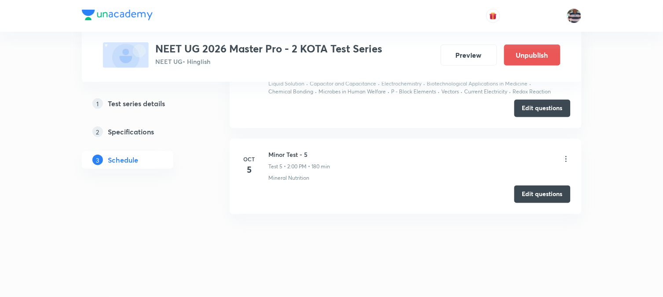
click at [566, 160] on icon at bounding box center [566, 158] width 9 height 9
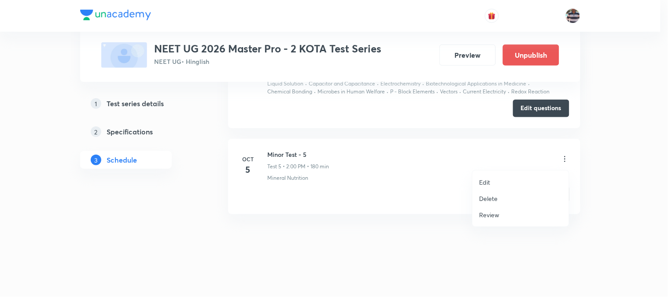
click at [493, 217] on p "Review" at bounding box center [489, 214] width 20 height 9
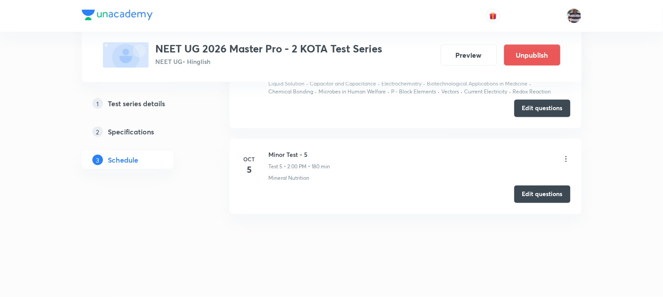
click at [565, 158] on icon at bounding box center [566, 158] width 9 height 9
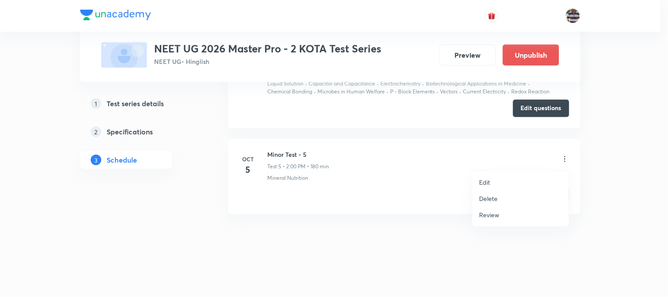
click at [494, 214] on p "Review" at bounding box center [489, 214] width 20 height 9
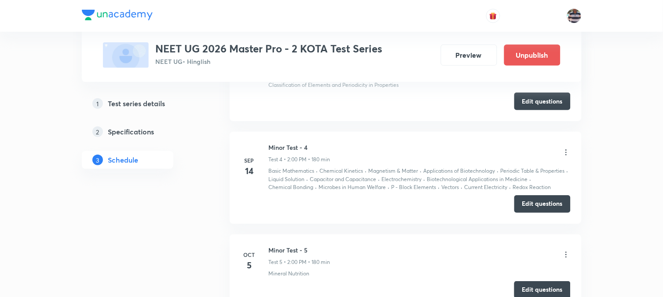
scroll to position [901, 0]
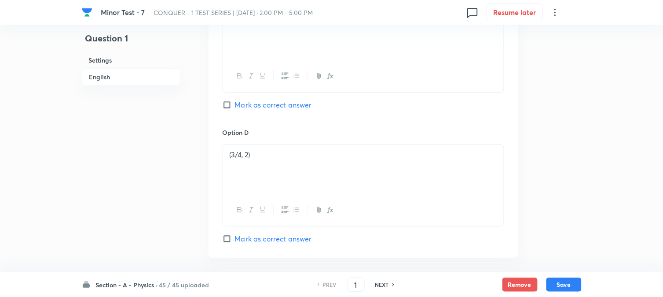
scroll to position [782, 0]
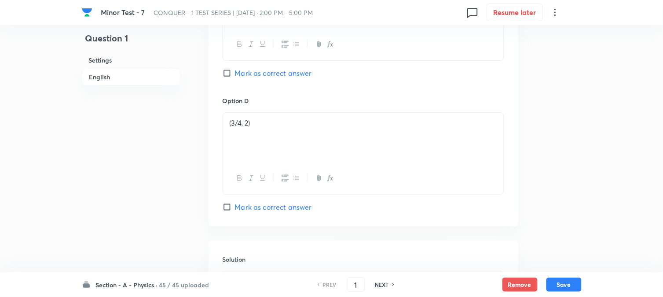
click at [147, 285] on h6 "Section - A - Physics ·" at bounding box center [127, 284] width 62 height 9
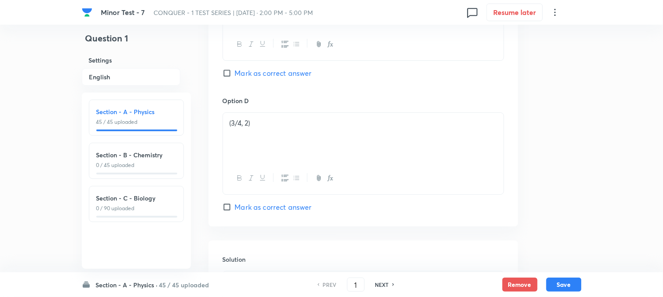
click at [147, 285] on h6 "Section - A - Physics ·" at bounding box center [127, 284] width 62 height 9
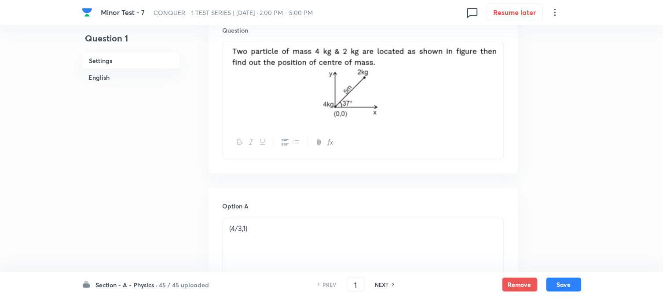
scroll to position [110, 0]
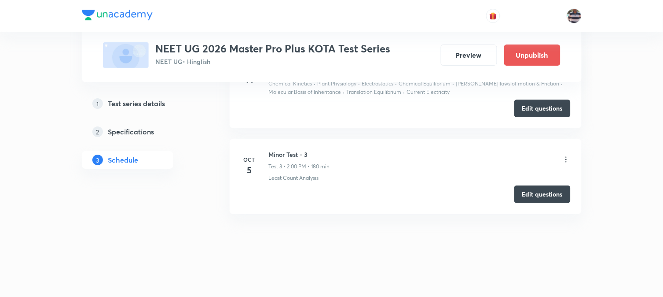
click at [565, 156] on icon at bounding box center [566, 159] width 9 height 9
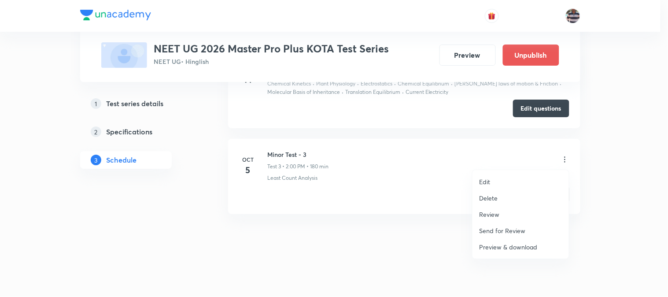
click at [489, 212] on p "Review" at bounding box center [489, 213] width 20 height 9
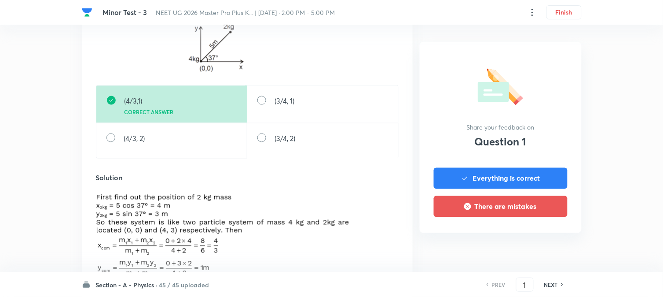
scroll to position [342, 0]
click at [556, 287] on h6 "NEXT" at bounding box center [551, 284] width 14 height 8
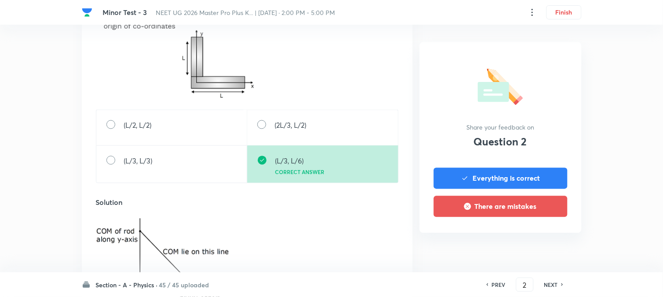
click at [555, 287] on h6 "NEXT" at bounding box center [551, 284] width 14 height 8
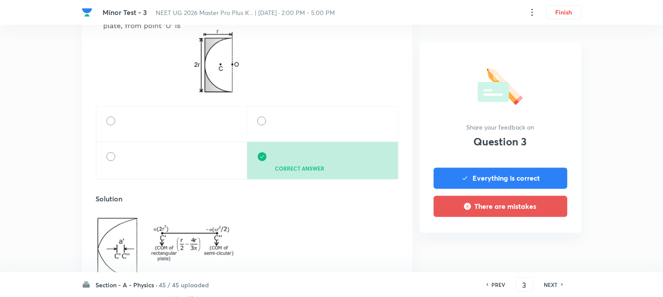
click at [555, 287] on h6 "NEXT" at bounding box center [551, 284] width 14 height 8
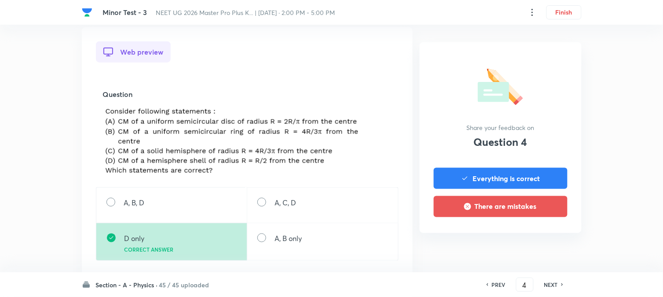
scroll to position [244, 0]
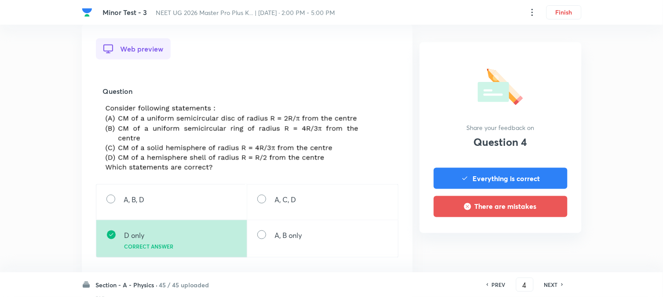
click at [555, 287] on h6 "NEXT" at bounding box center [551, 284] width 14 height 8
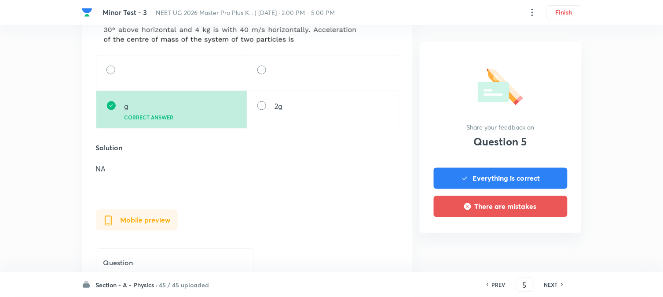
scroll to position [342, 0]
click at [554, 287] on h6 "NEXT" at bounding box center [551, 284] width 14 height 8
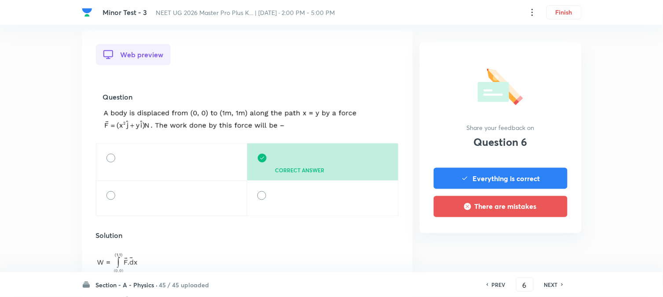
scroll to position [244, 0]
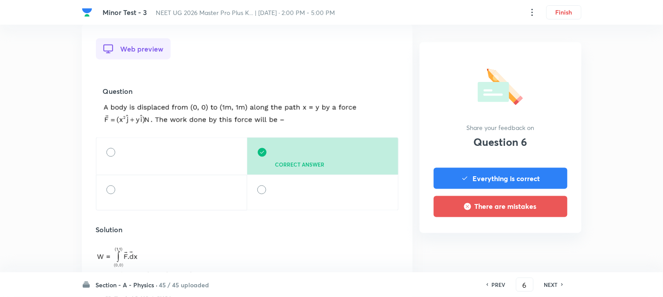
click at [554, 287] on h6 "NEXT" at bounding box center [551, 284] width 14 height 8
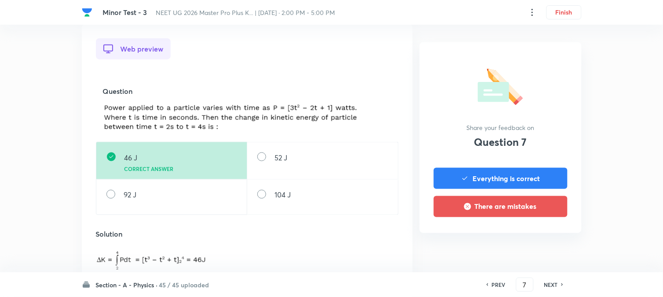
click at [554, 287] on h6 "NEXT" at bounding box center [551, 284] width 14 height 8
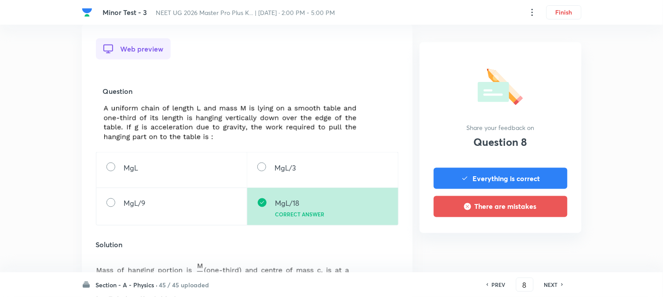
click at [554, 287] on h6 "NEXT" at bounding box center [551, 284] width 14 height 8
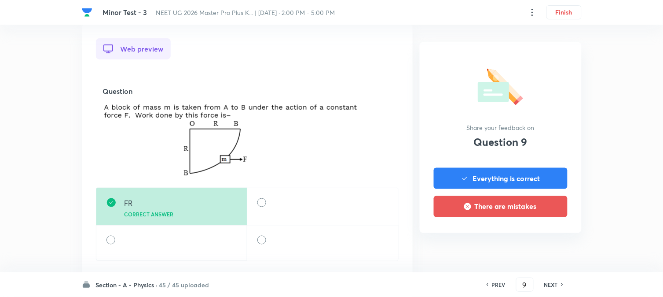
click at [554, 287] on h6 "NEXT" at bounding box center [551, 284] width 14 height 8
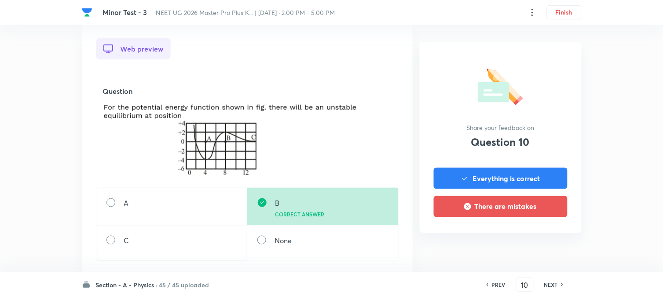
click at [554, 287] on h6 "NEXT" at bounding box center [551, 284] width 14 height 8
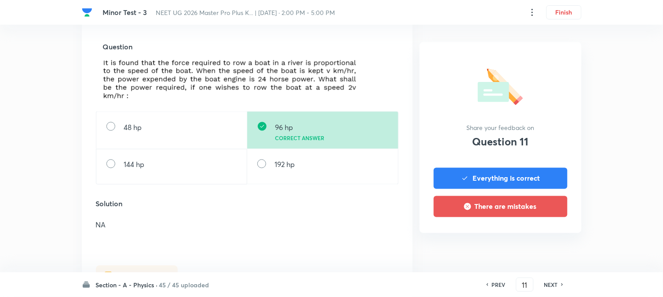
scroll to position [293, 0]
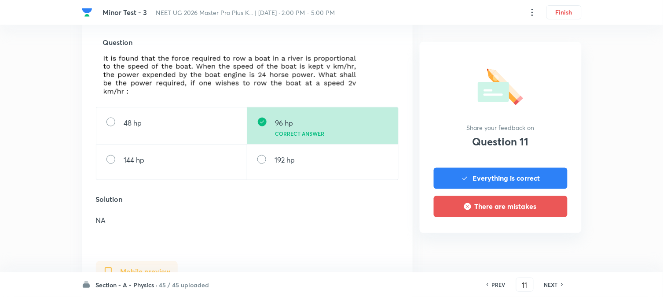
click at [554, 287] on h6 "NEXT" at bounding box center [551, 284] width 14 height 8
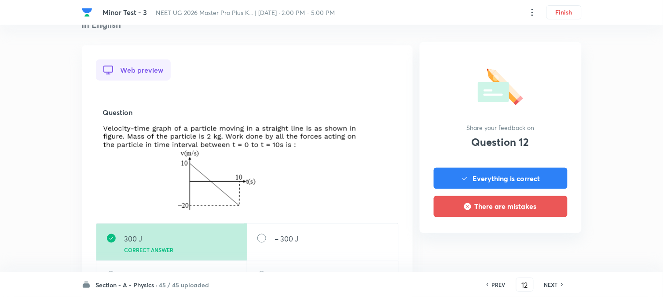
scroll to position [244, 0]
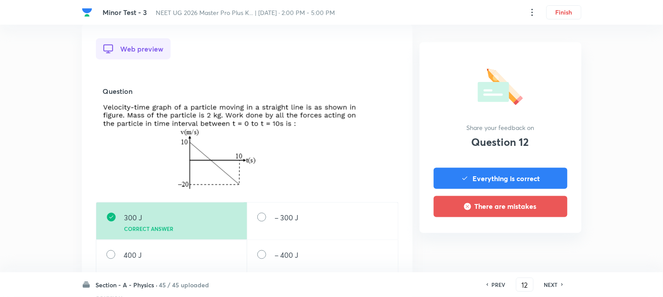
click at [557, 286] on h6 "NEXT" at bounding box center [551, 284] width 14 height 8
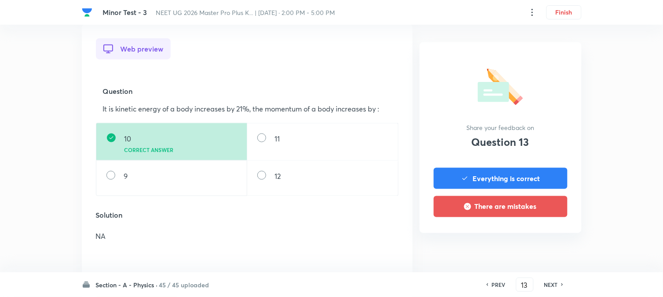
click at [555, 286] on h6 "NEXT" at bounding box center [551, 284] width 14 height 8
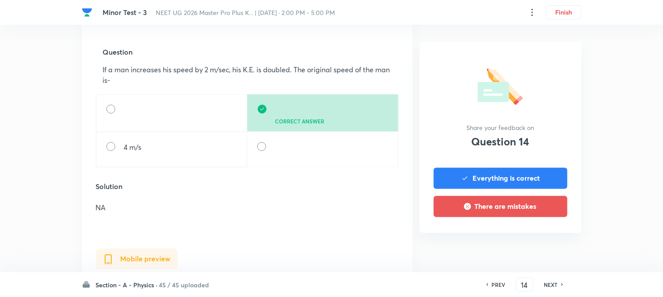
scroll to position [293, 0]
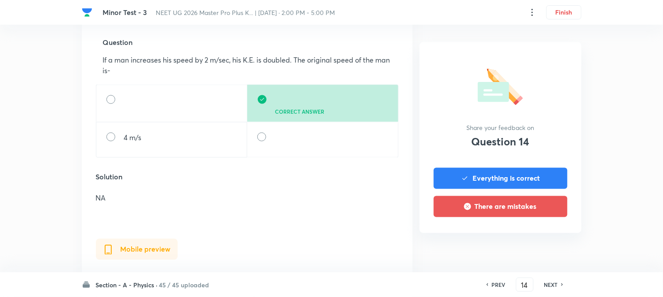
click at [555, 286] on h6 "NEXT" at bounding box center [551, 284] width 14 height 8
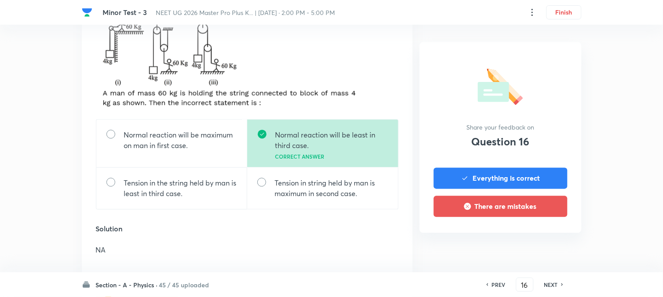
click at [556, 284] on h6 "NEXT" at bounding box center [551, 284] width 14 height 8
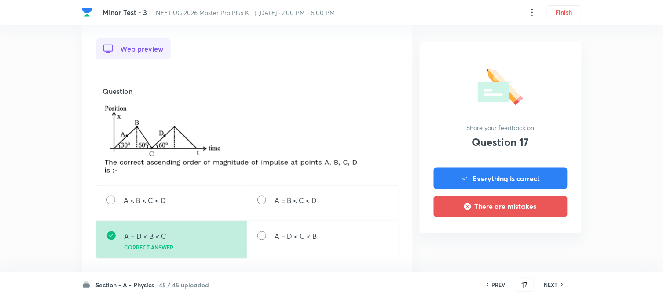
click at [556, 285] on h6 "NEXT" at bounding box center [551, 284] width 14 height 8
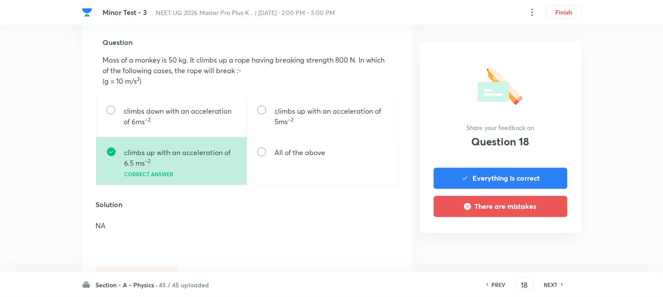
click at [554, 286] on h6 "NEXT" at bounding box center [551, 284] width 14 height 8
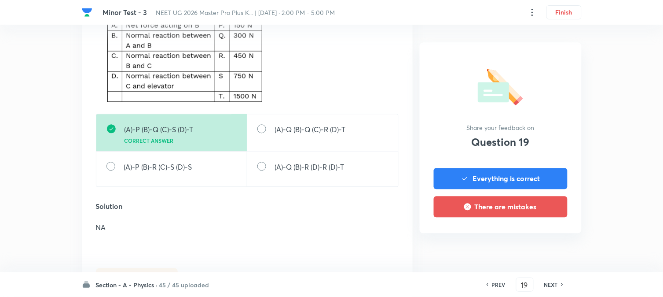
click at [554, 286] on h6 "NEXT" at bounding box center [551, 284] width 14 height 8
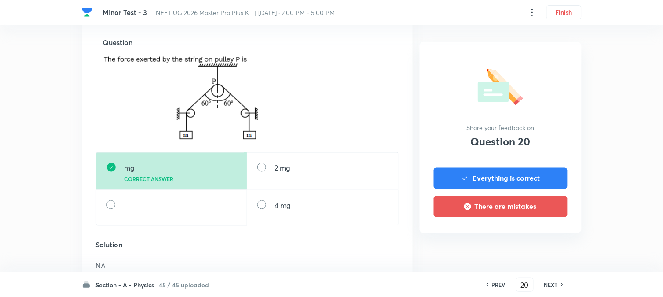
click at [552, 286] on h6 "NEXT" at bounding box center [551, 284] width 14 height 8
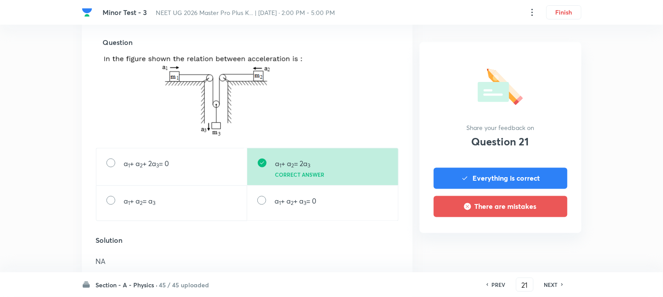
click at [552, 286] on h6 "NEXT" at bounding box center [551, 284] width 14 height 8
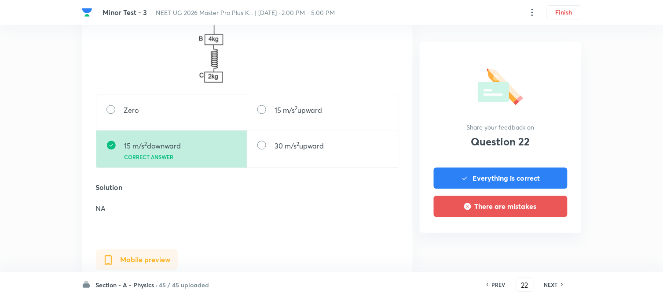
click at [552, 286] on h6 "NEXT" at bounding box center [551, 284] width 14 height 8
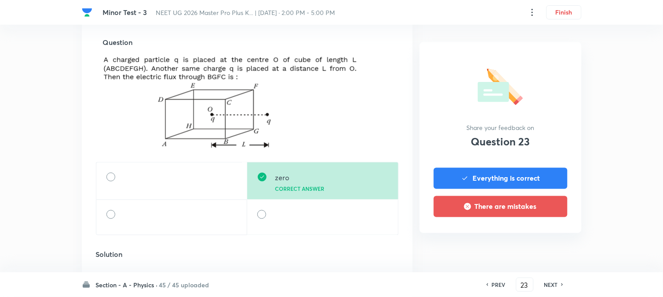
click at [552, 286] on h6 "NEXT" at bounding box center [551, 284] width 14 height 8
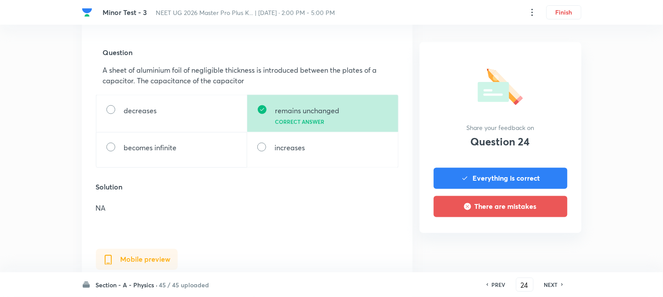
scroll to position [293, 0]
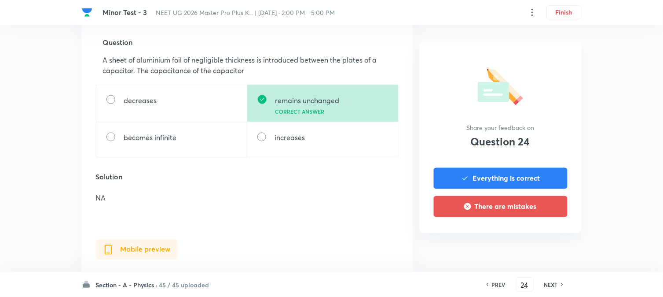
click at [552, 286] on h6 "NEXT" at bounding box center [551, 284] width 14 height 8
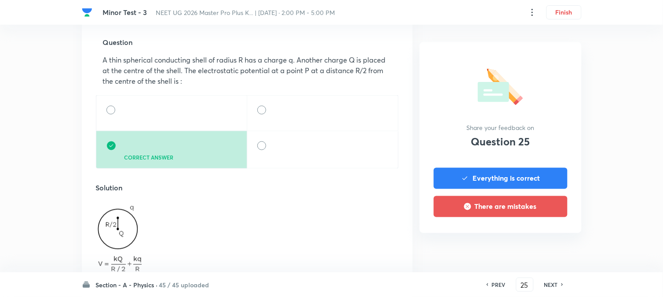
click at [552, 286] on h6 "NEXT" at bounding box center [551, 284] width 14 height 8
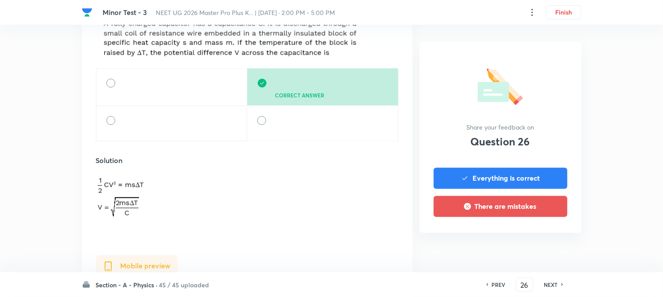
scroll to position [342, 0]
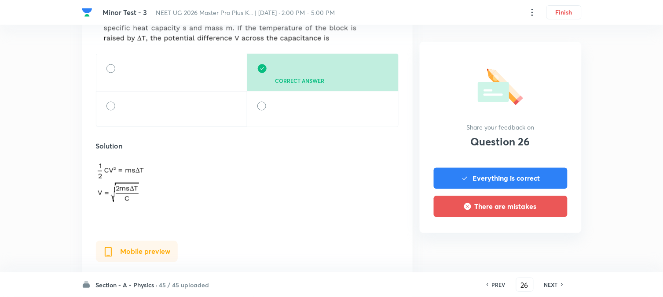
click at [551, 286] on h6 "NEXT" at bounding box center [551, 284] width 14 height 8
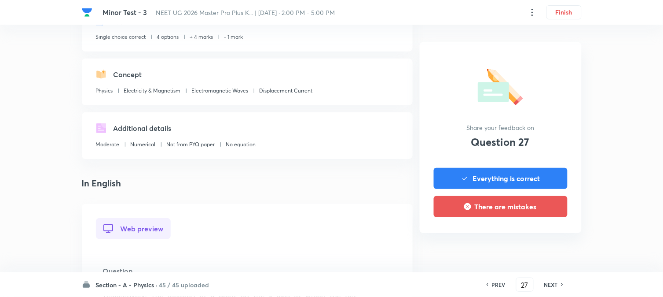
scroll to position [244, 0]
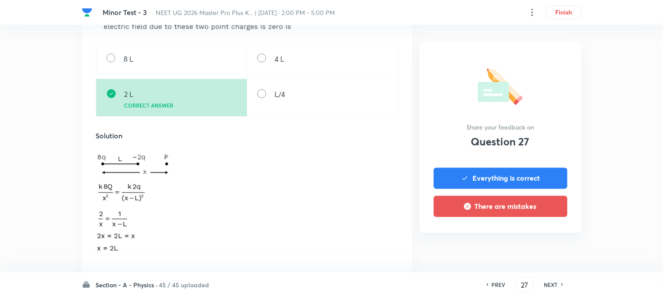
click at [557, 292] on div "Section - A - Physics · 45 / 45 uploaded PREV 27 ​ NEXT" at bounding box center [332, 284] width 500 height 25
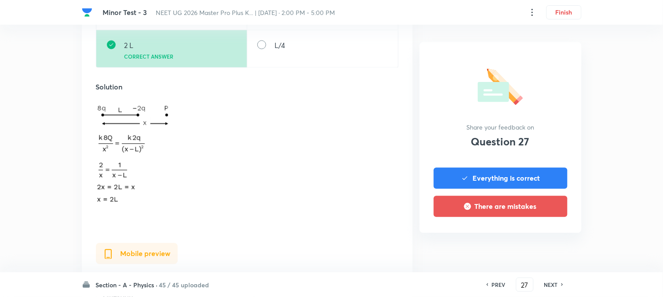
click at [558, 287] on div "NEXT" at bounding box center [552, 284] width 23 height 8
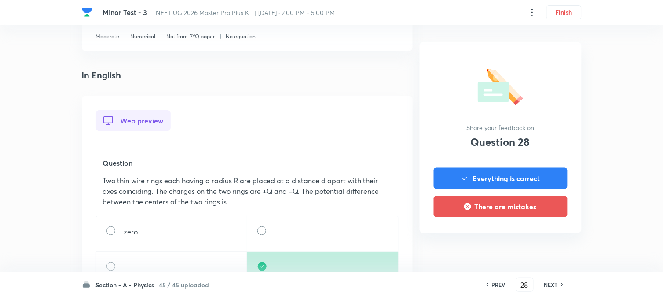
scroll to position [244, 0]
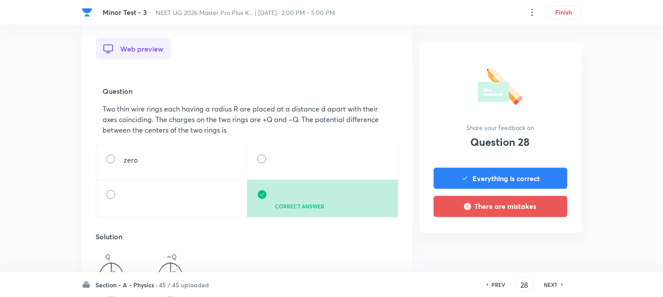
click at [558, 287] on div "NEXT" at bounding box center [552, 284] width 23 height 8
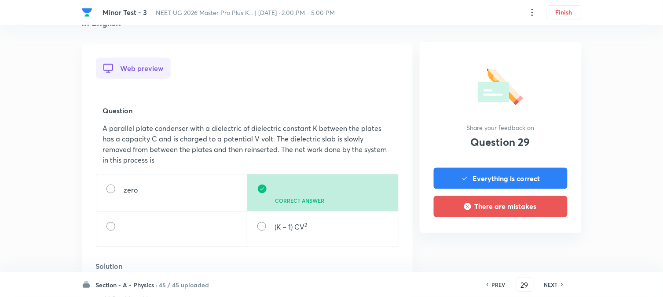
scroll to position [293, 0]
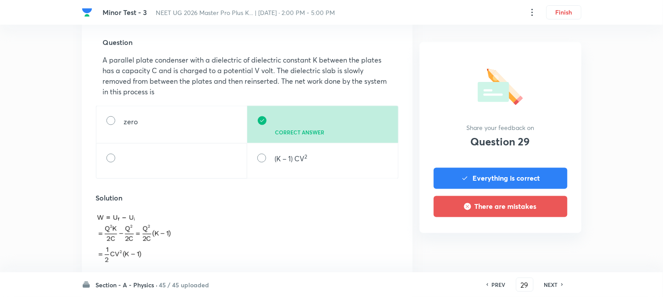
click at [559, 286] on div "NEXT" at bounding box center [552, 284] width 23 height 8
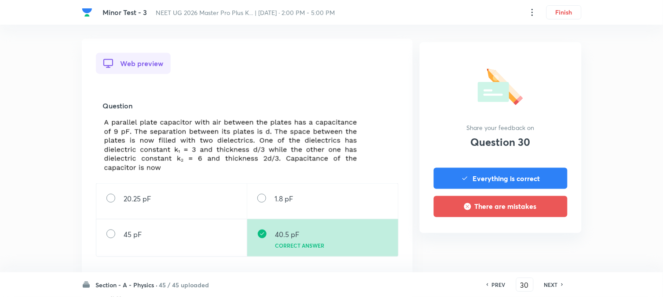
scroll to position [244, 0]
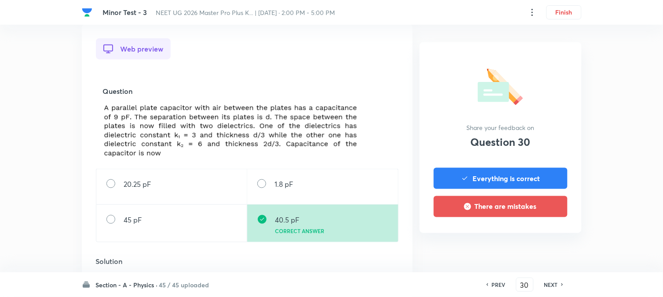
click at [559, 286] on div "NEXT" at bounding box center [552, 284] width 23 height 8
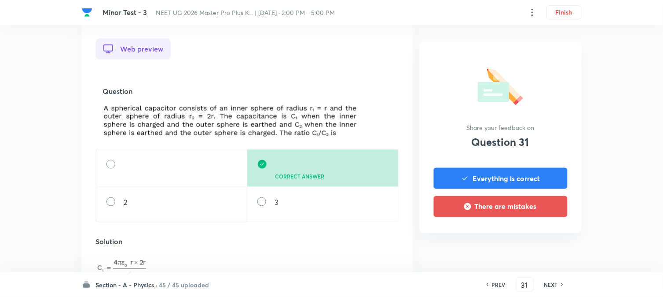
click at [559, 286] on div "NEXT" at bounding box center [552, 284] width 23 height 8
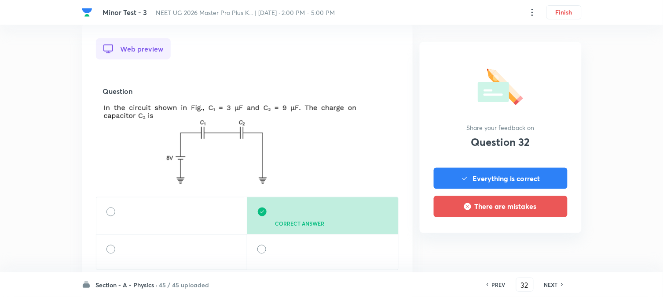
click at [559, 286] on div "NEXT" at bounding box center [552, 284] width 23 height 8
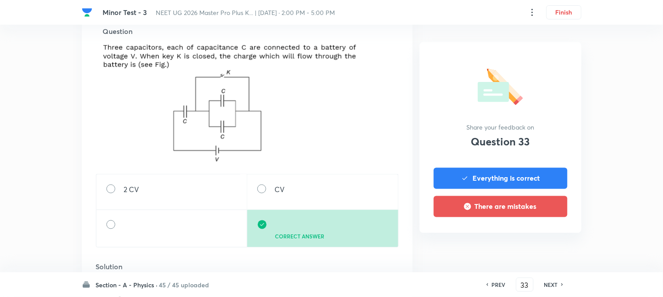
scroll to position [391, 0]
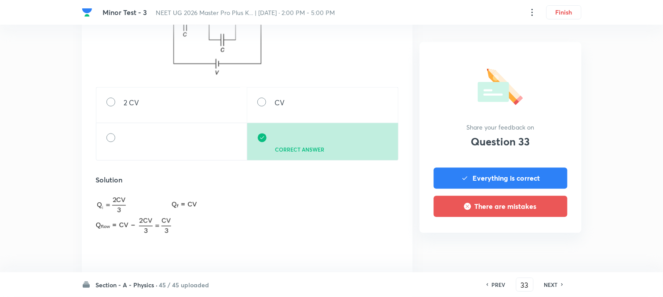
click at [559, 286] on div "NEXT" at bounding box center [552, 284] width 23 height 8
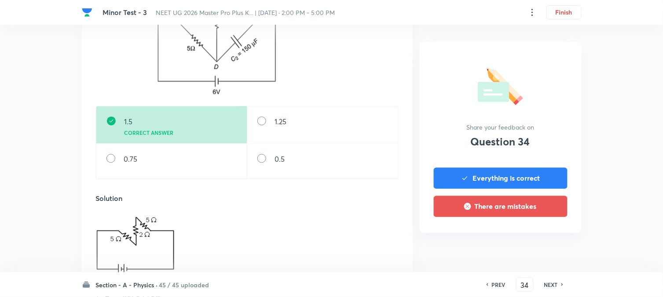
click at [559, 286] on div "NEXT" at bounding box center [552, 284] width 23 height 8
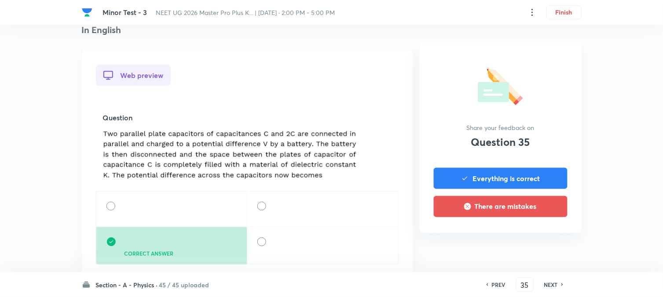
scroll to position [244, 0]
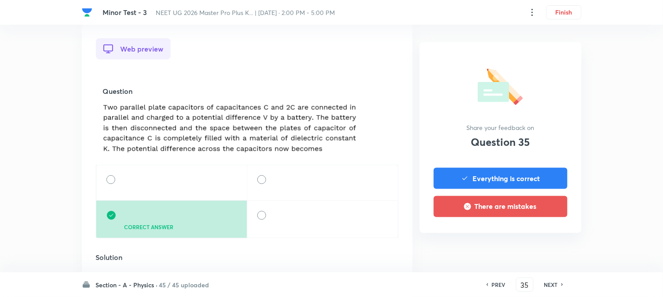
click at [559, 286] on div "NEXT" at bounding box center [552, 284] width 23 height 8
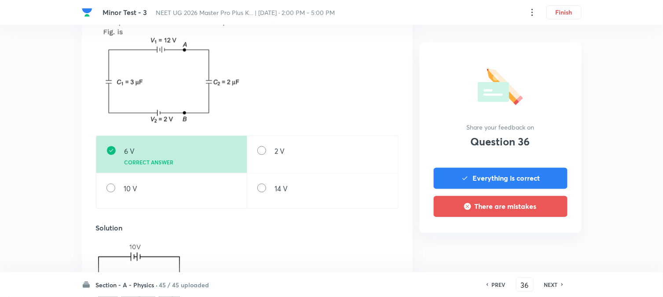
scroll to position [293, 0]
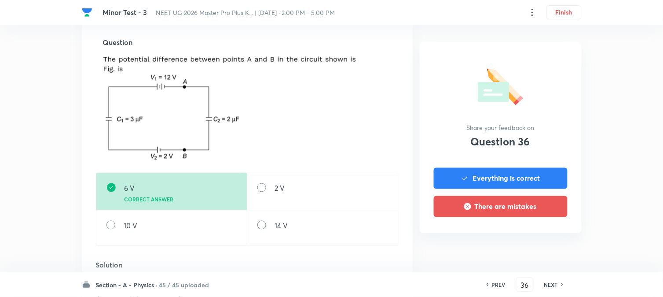
click at [558, 285] on h6 "NEXT" at bounding box center [551, 284] width 14 height 8
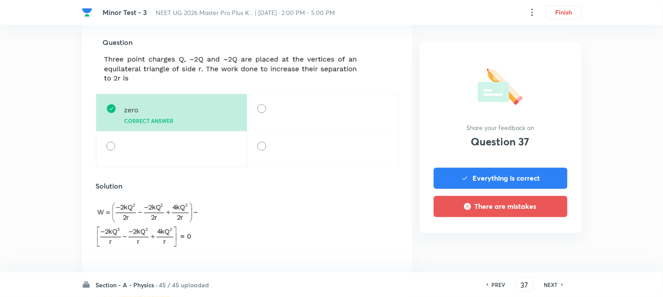
click at [557, 285] on h6 "NEXT" at bounding box center [551, 284] width 14 height 8
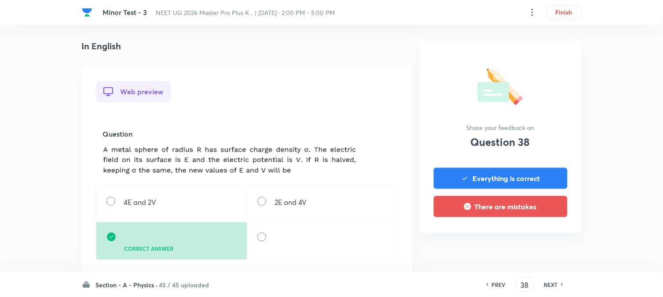
scroll to position [244, 0]
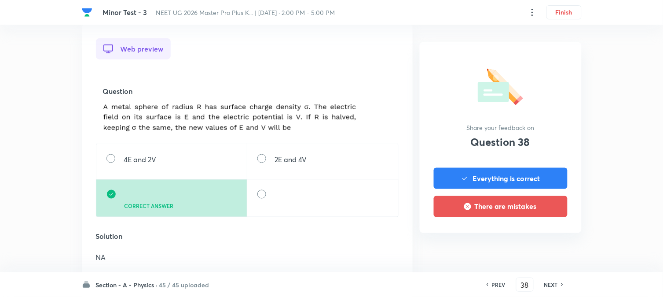
click at [557, 285] on h6 "NEXT" at bounding box center [551, 284] width 14 height 8
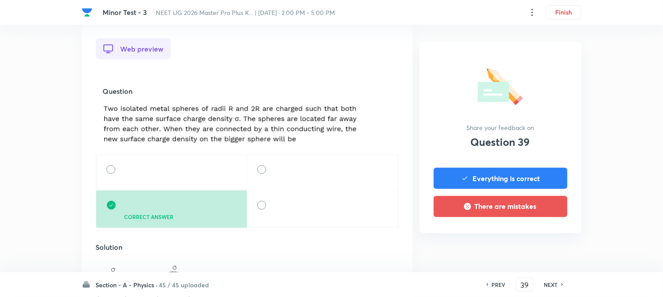
click at [555, 285] on h6 "NEXT" at bounding box center [551, 284] width 14 height 8
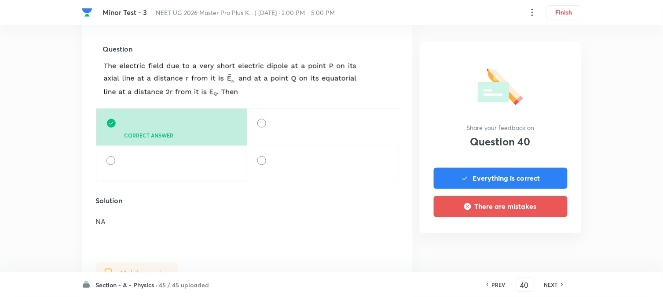
scroll to position [293, 0]
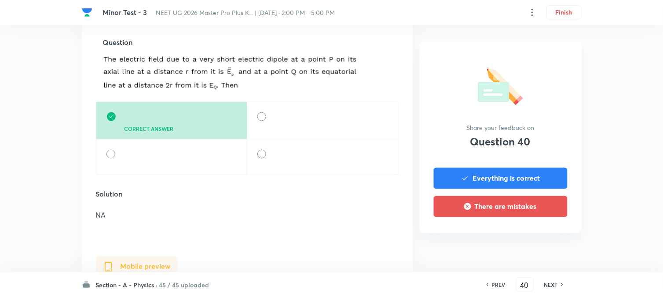
click at [555, 285] on h6 "NEXT" at bounding box center [551, 284] width 14 height 8
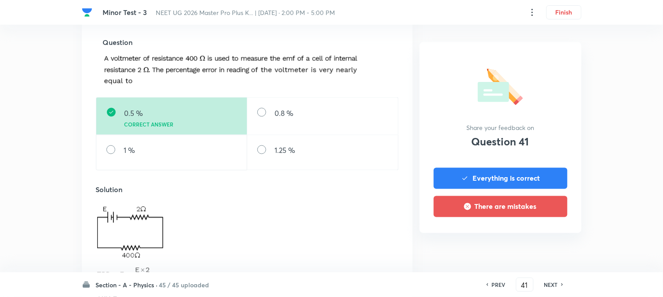
click at [555, 285] on h6 "NEXT" at bounding box center [551, 284] width 14 height 8
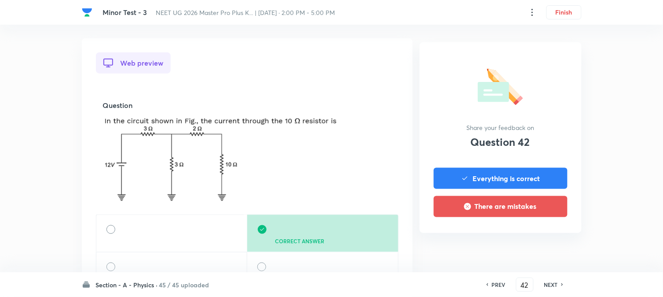
scroll to position [244, 0]
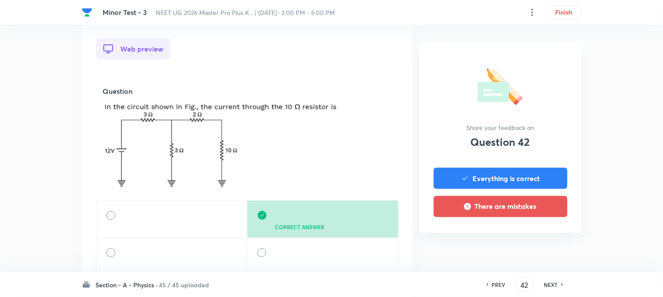
click at [555, 285] on h6 "NEXT" at bounding box center [551, 284] width 14 height 8
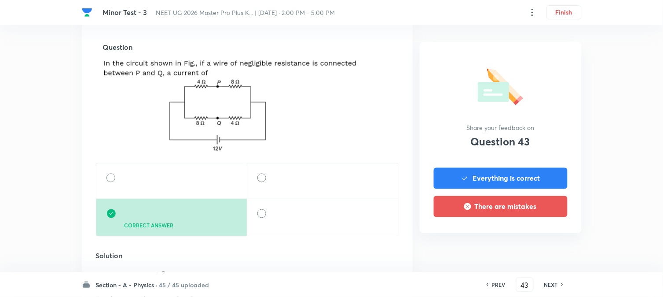
scroll to position [293, 0]
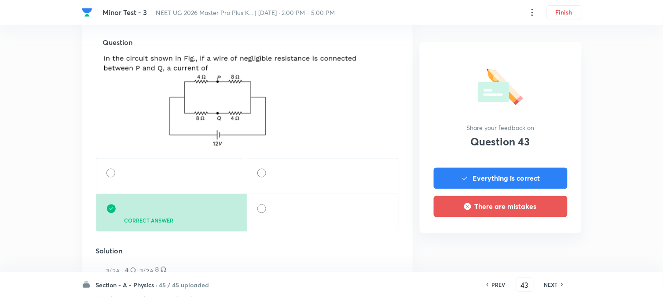
click at [555, 285] on h6 "NEXT" at bounding box center [551, 284] width 14 height 8
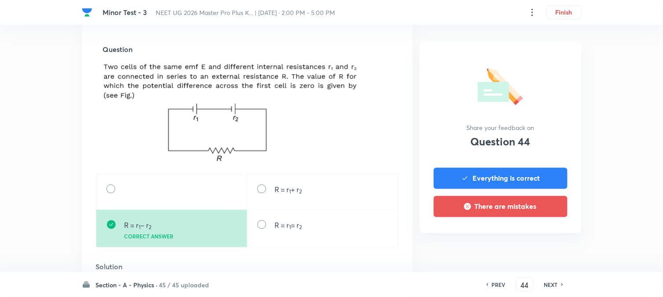
scroll to position [342, 0]
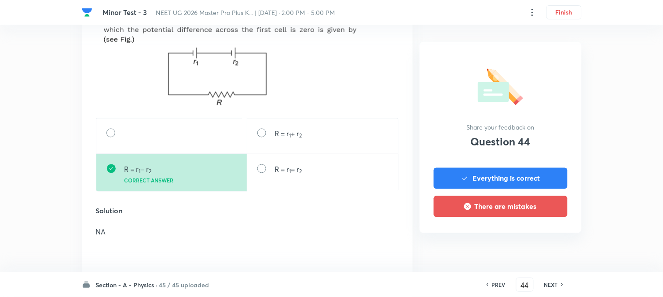
click at [555, 285] on h6 "NEXT" at bounding box center [551, 284] width 14 height 8
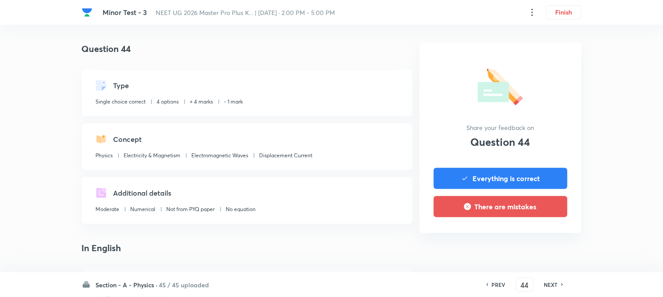
type input "45"
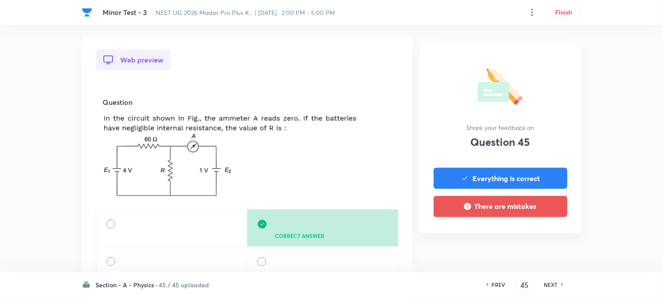
scroll to position [244, 0]
